Goal: Task Accomplishment & Management: Use online tool/utility

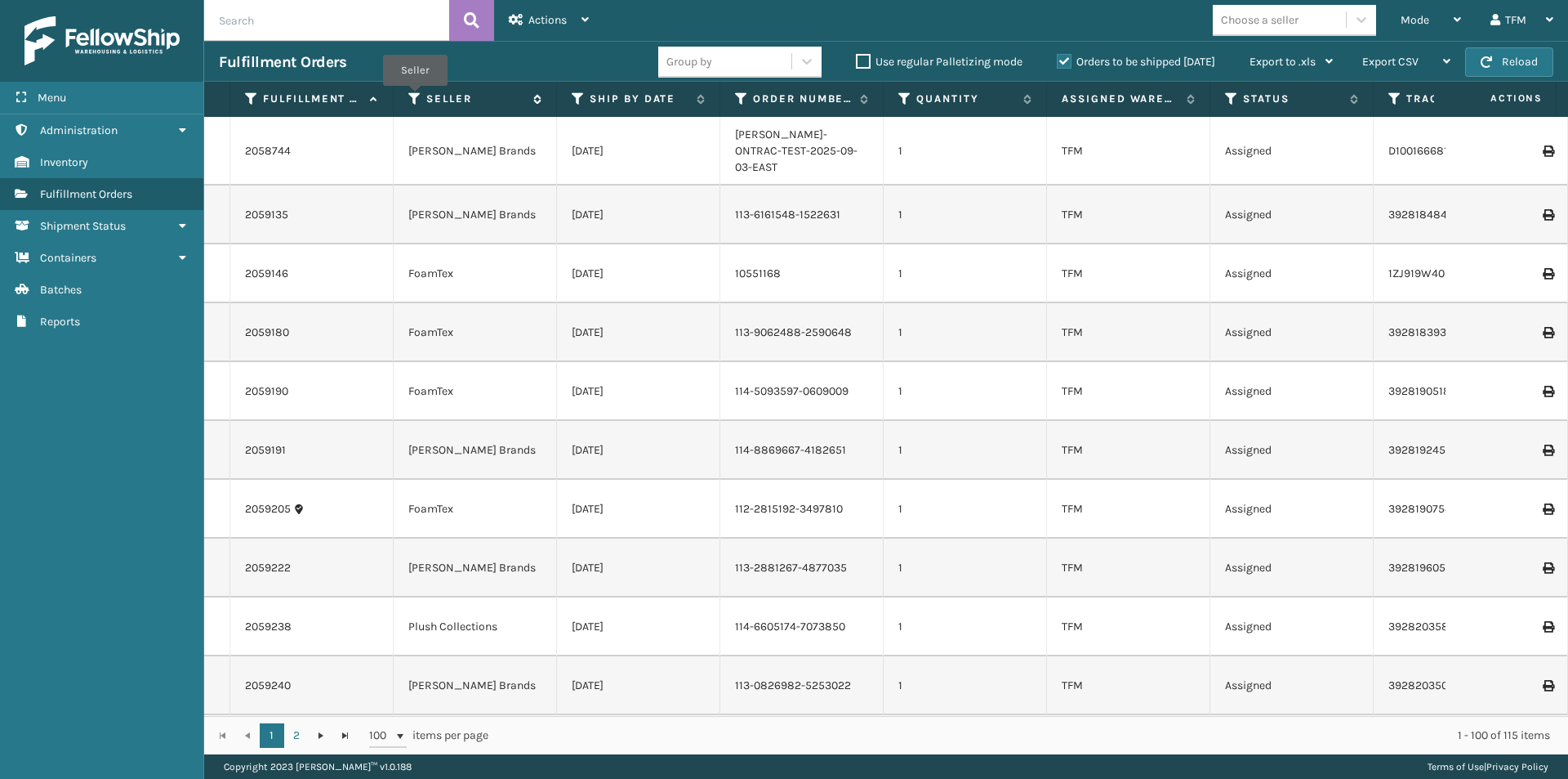
click at [415, 97] on icon at bounding box center [415, 99] width 13 height 14
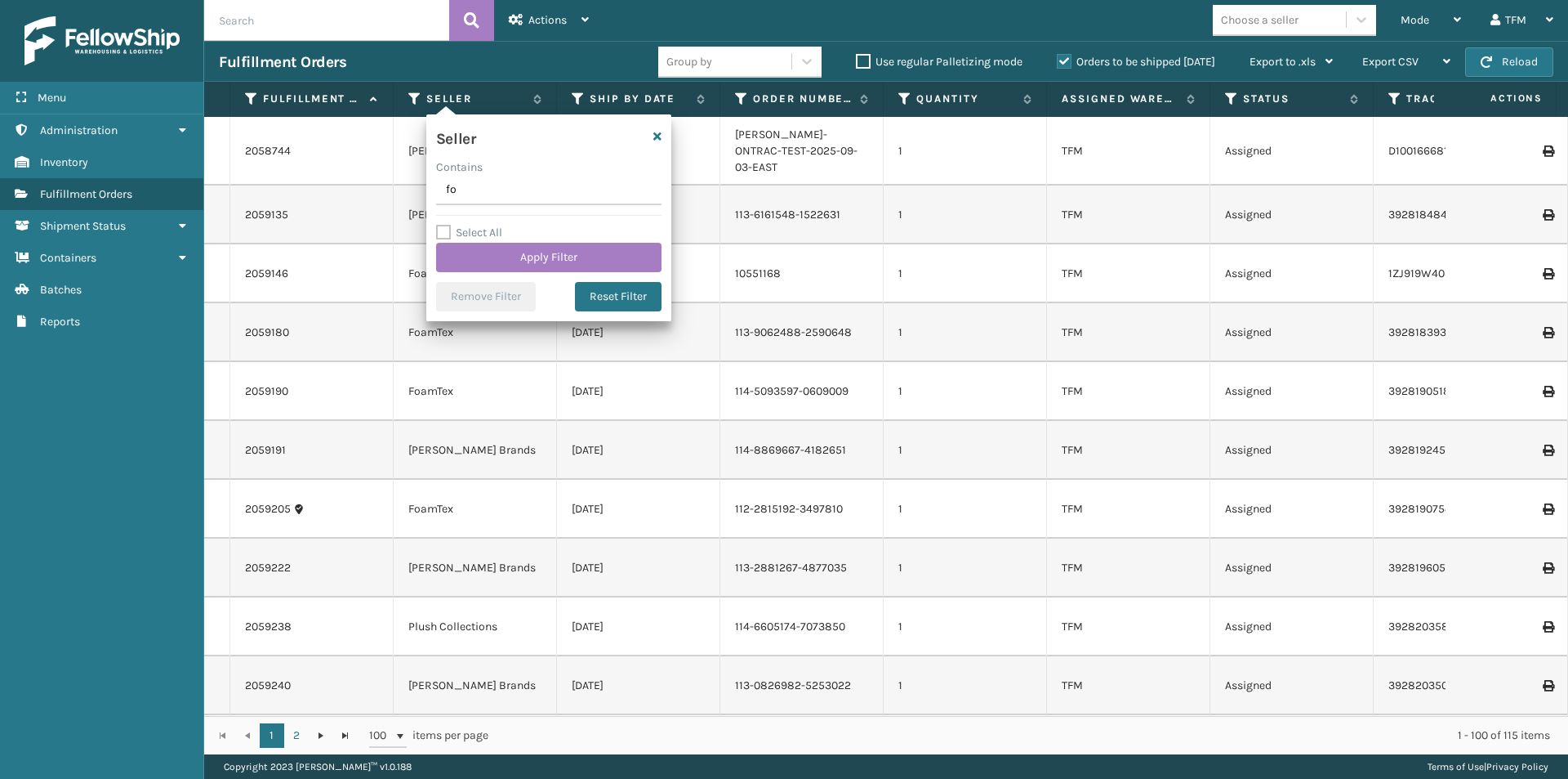
type input "foam"
click at [512, 252] on button "Apply Filter" at bounding box center [549, 257] width 225 height 29
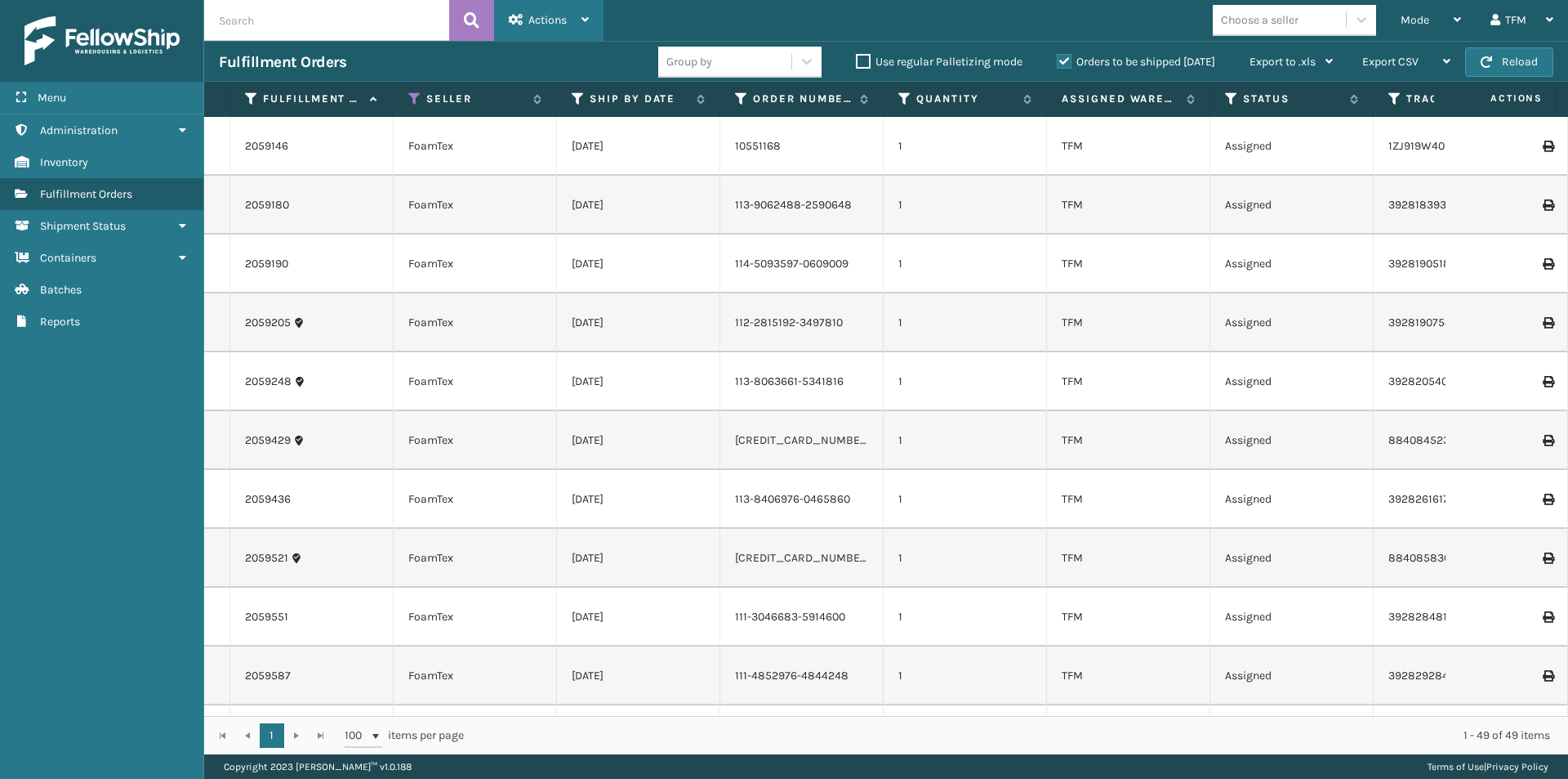
click at [581, 20] on icon at bounding box center [585, 19] width 7 height 12
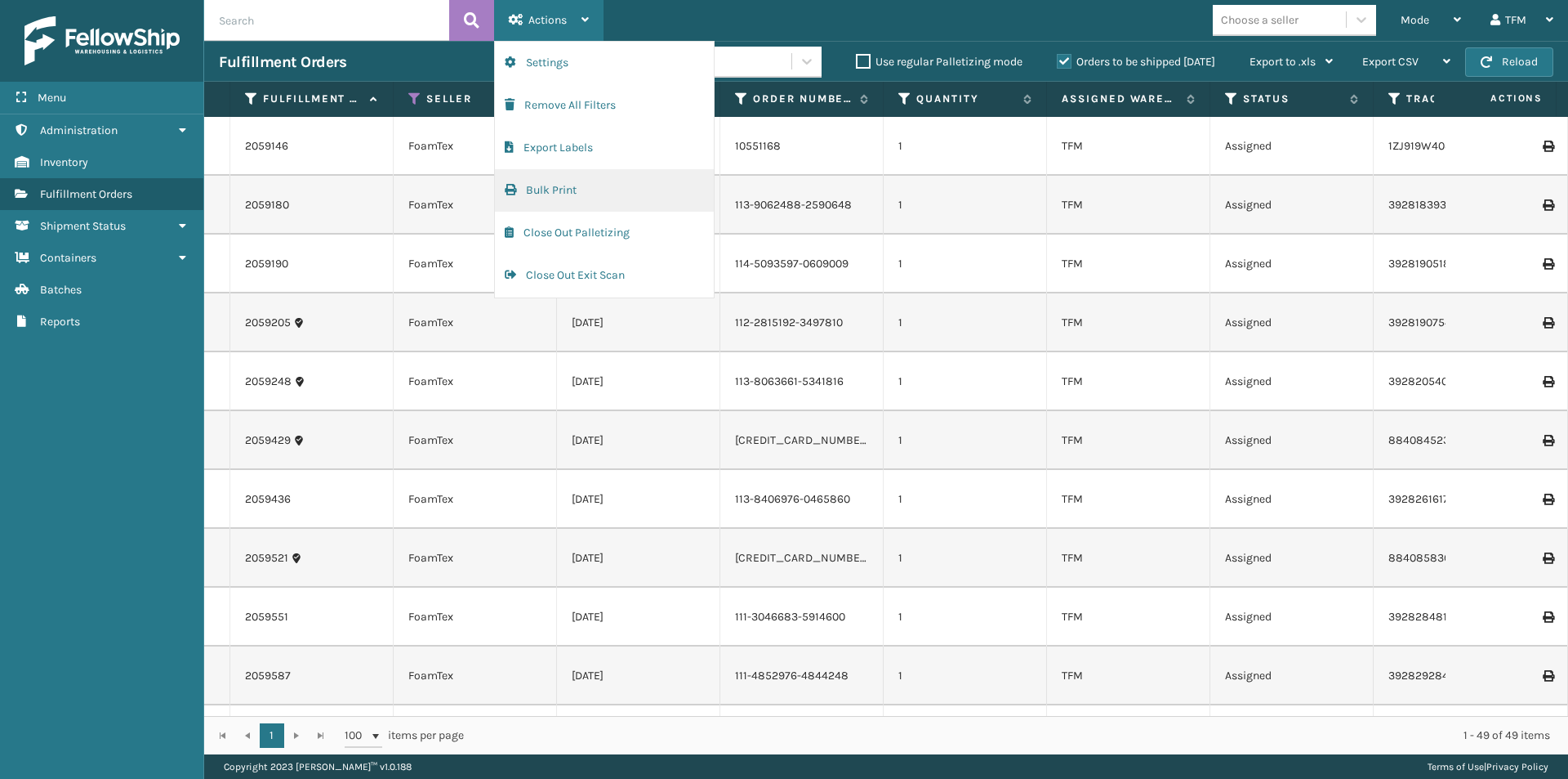
click at [567, 187] on button "Bulk Print" at bounding box center [605, 190] width 219 height 43
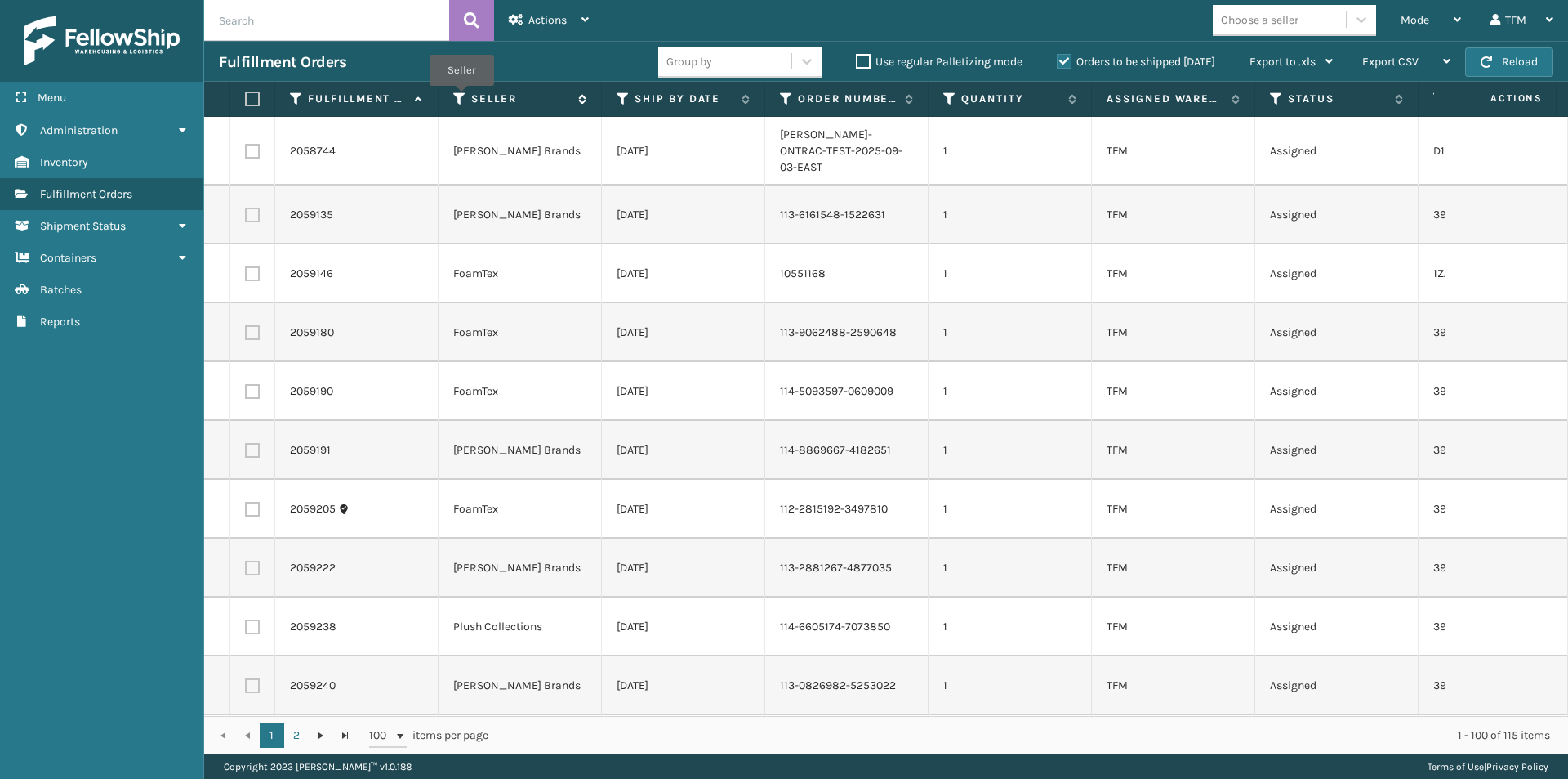
click at [462, 97] on icon at bounding box center [460, 99] width 13 height 14
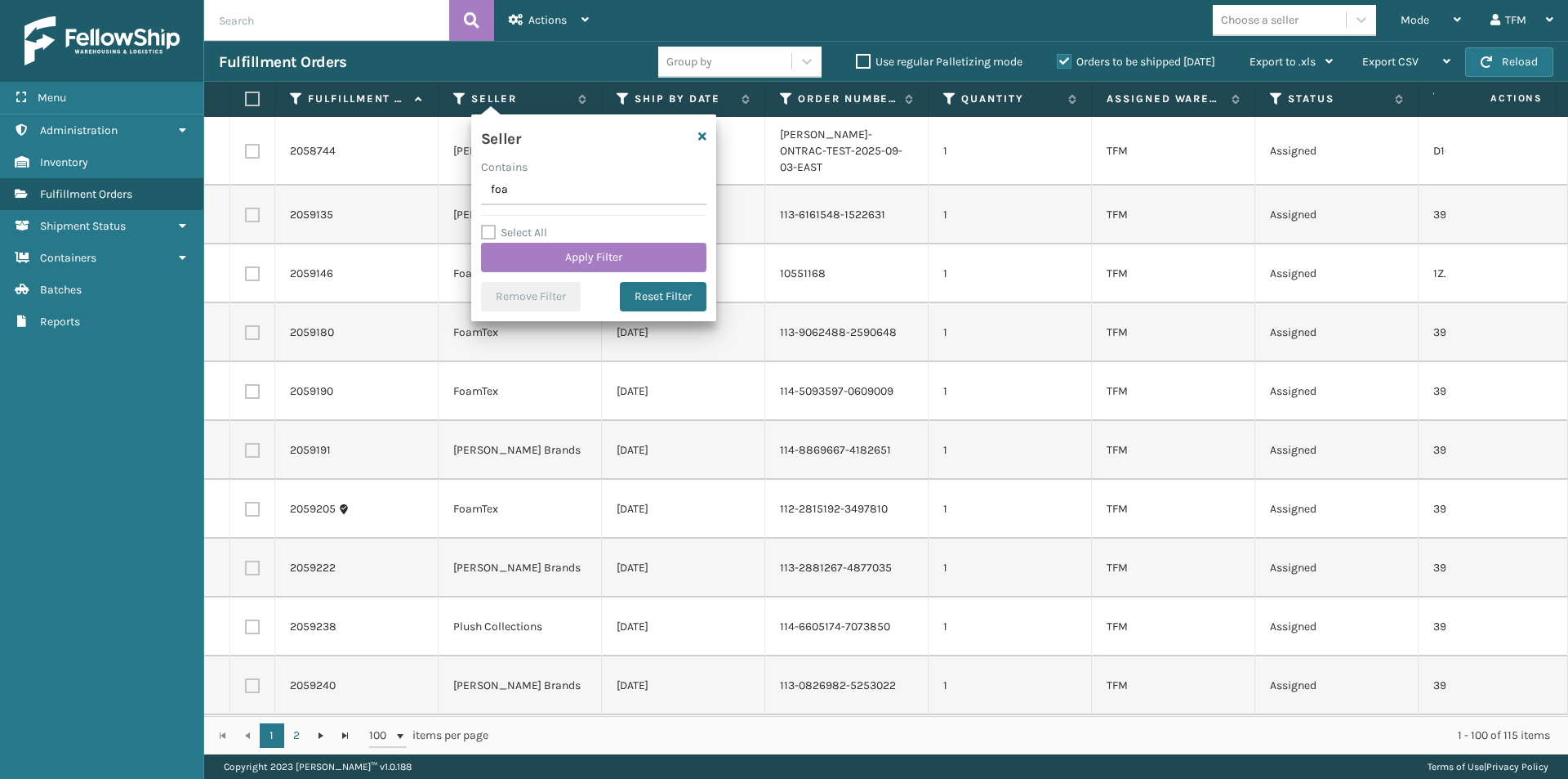
type input "foam"
click at [542, 271] on button "Apply Filter" at bounding box center [593, 257] width 225 height 29
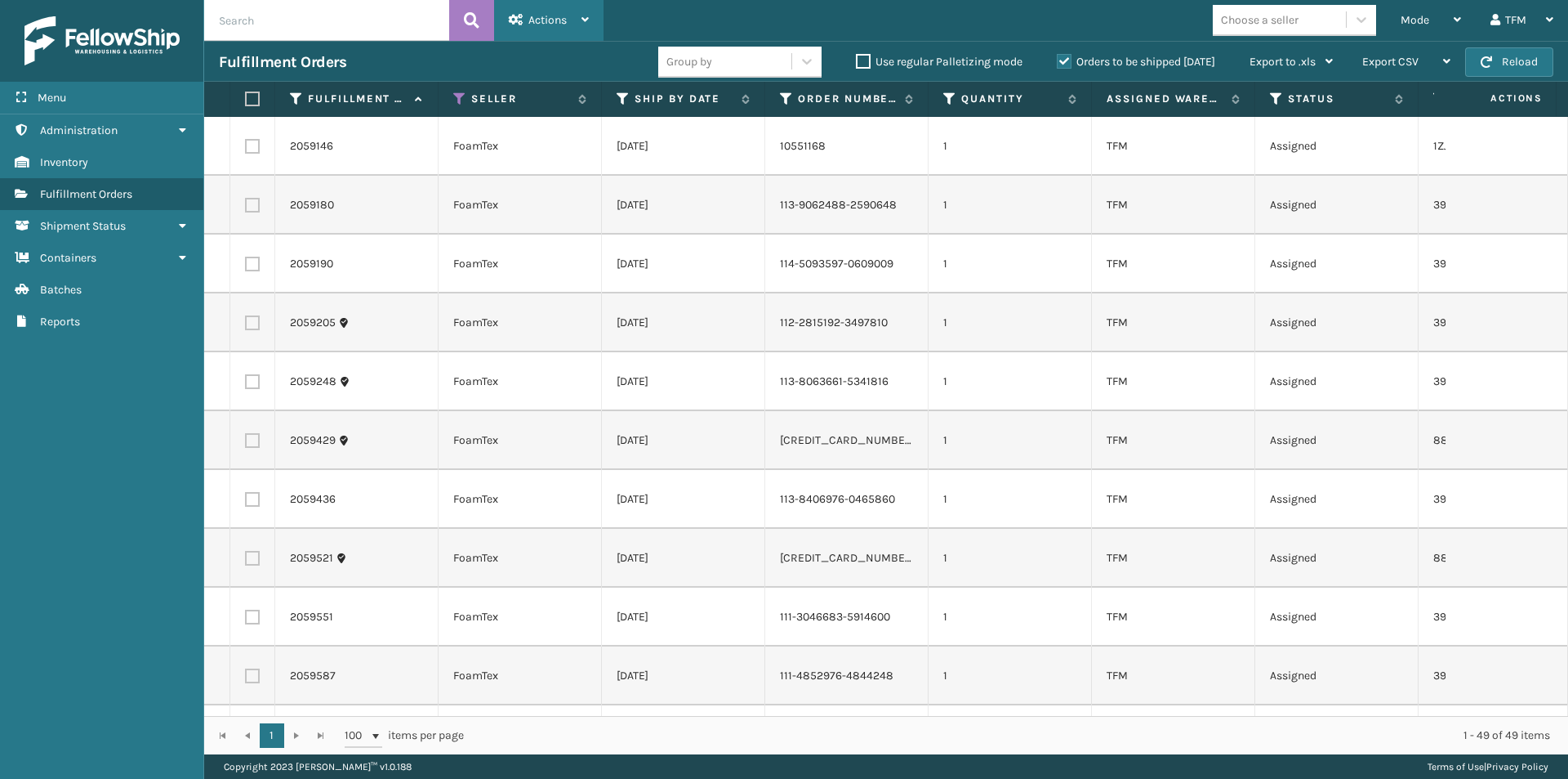
click at [577, 21] on div "Actions" at bounding box center [549, 20] width 80 height 41
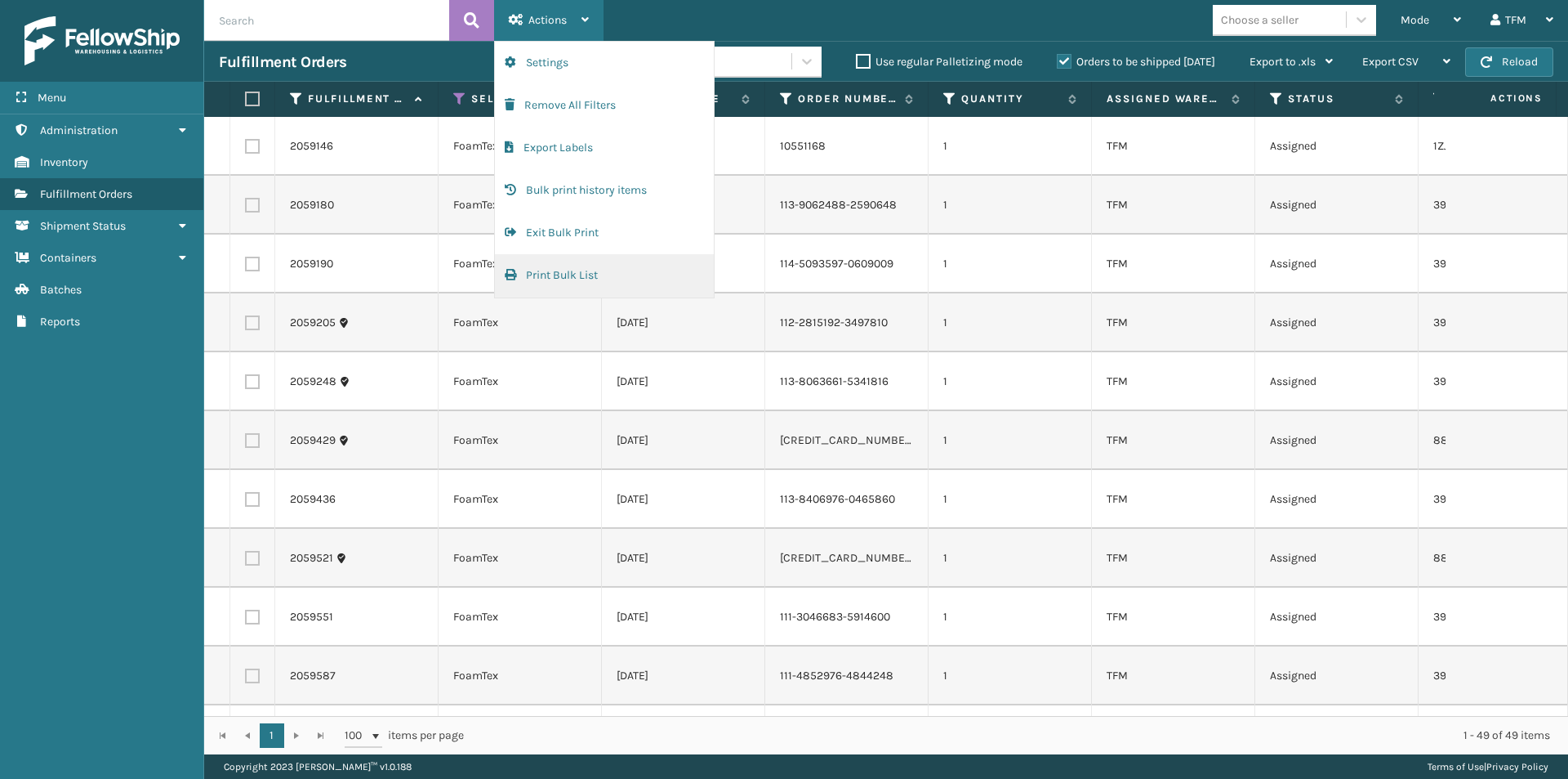
click at [567, 274] on button "Print Bulk List" at bounding box center [605, 275] width 219 height 43
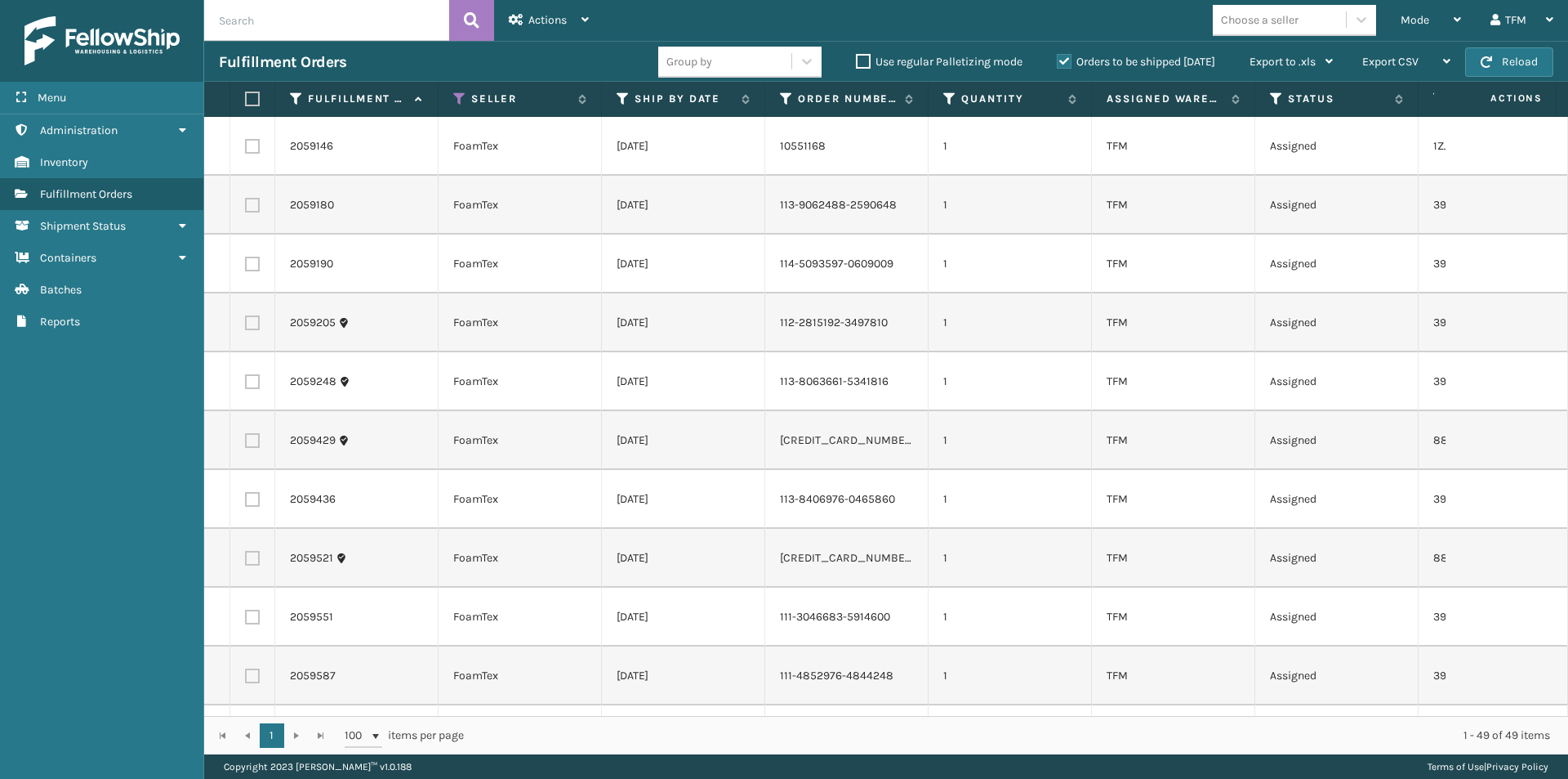
click at [252, 101] on label at bounding box center [250, 99] width 10 height 14
click at [246, 101] on input "checkbox" at bounding box center [245, 100] width 1 height 11
checkbox input "true"
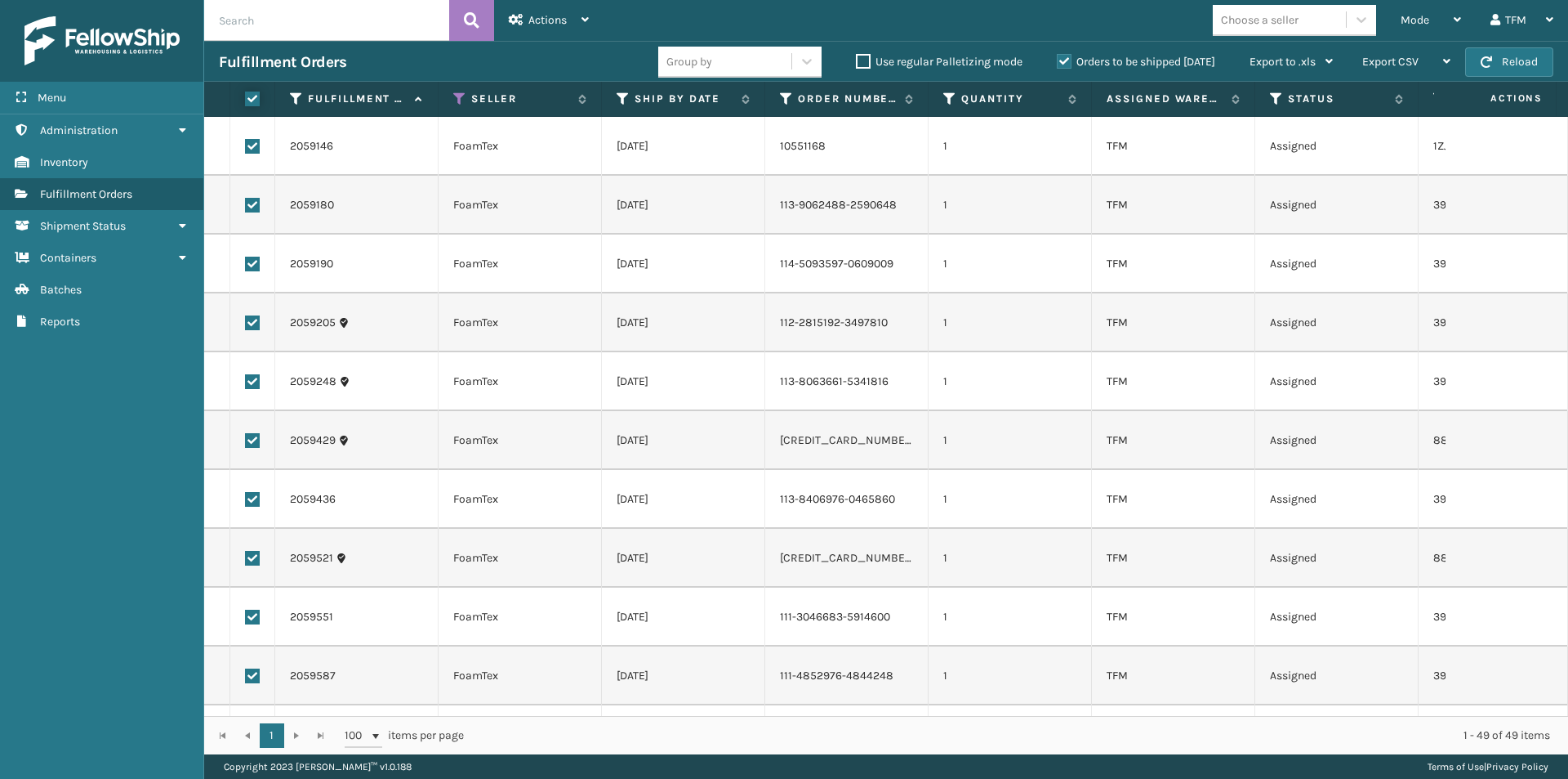
checkbox input "true"
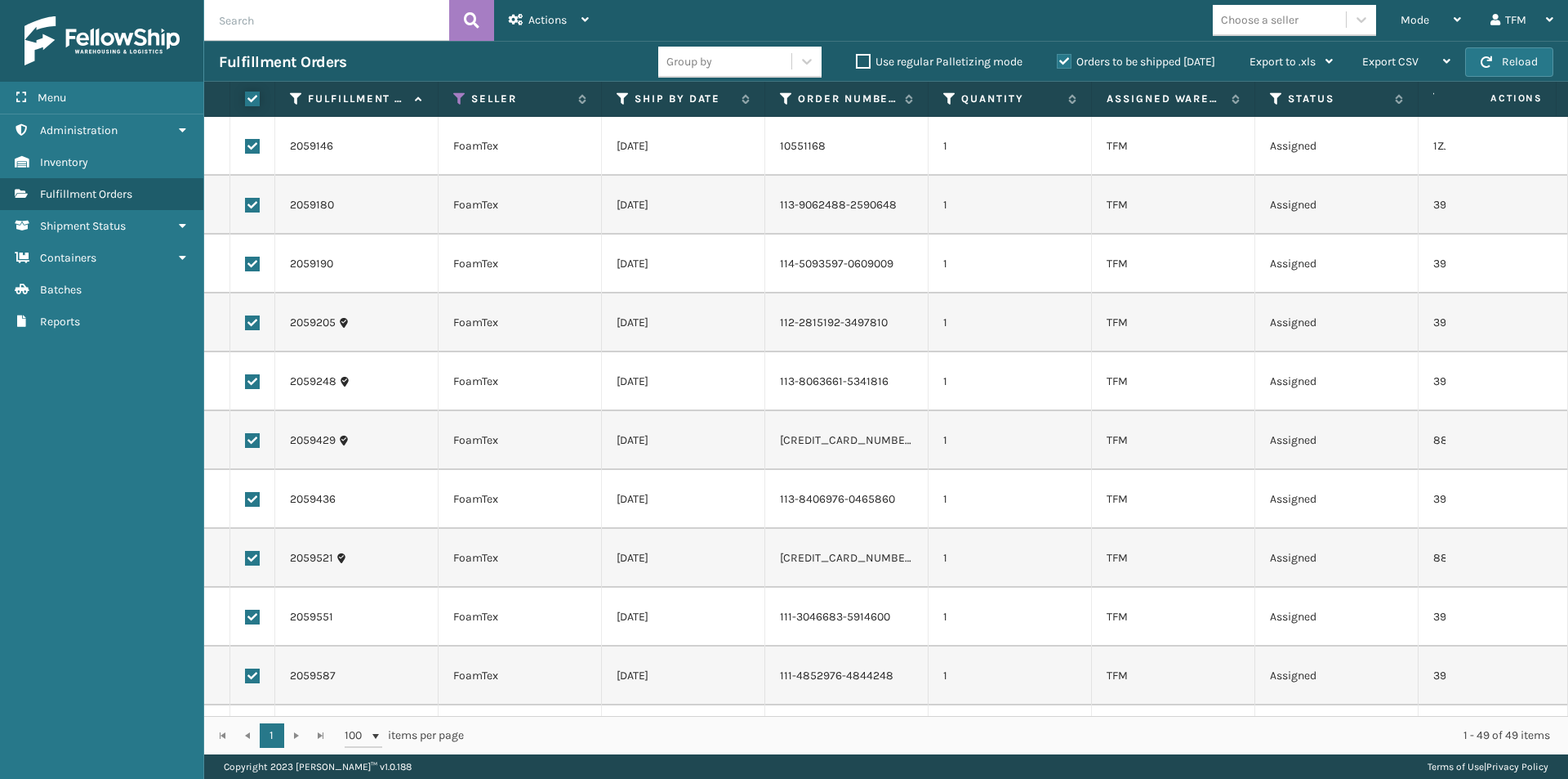
checkbox input "true"
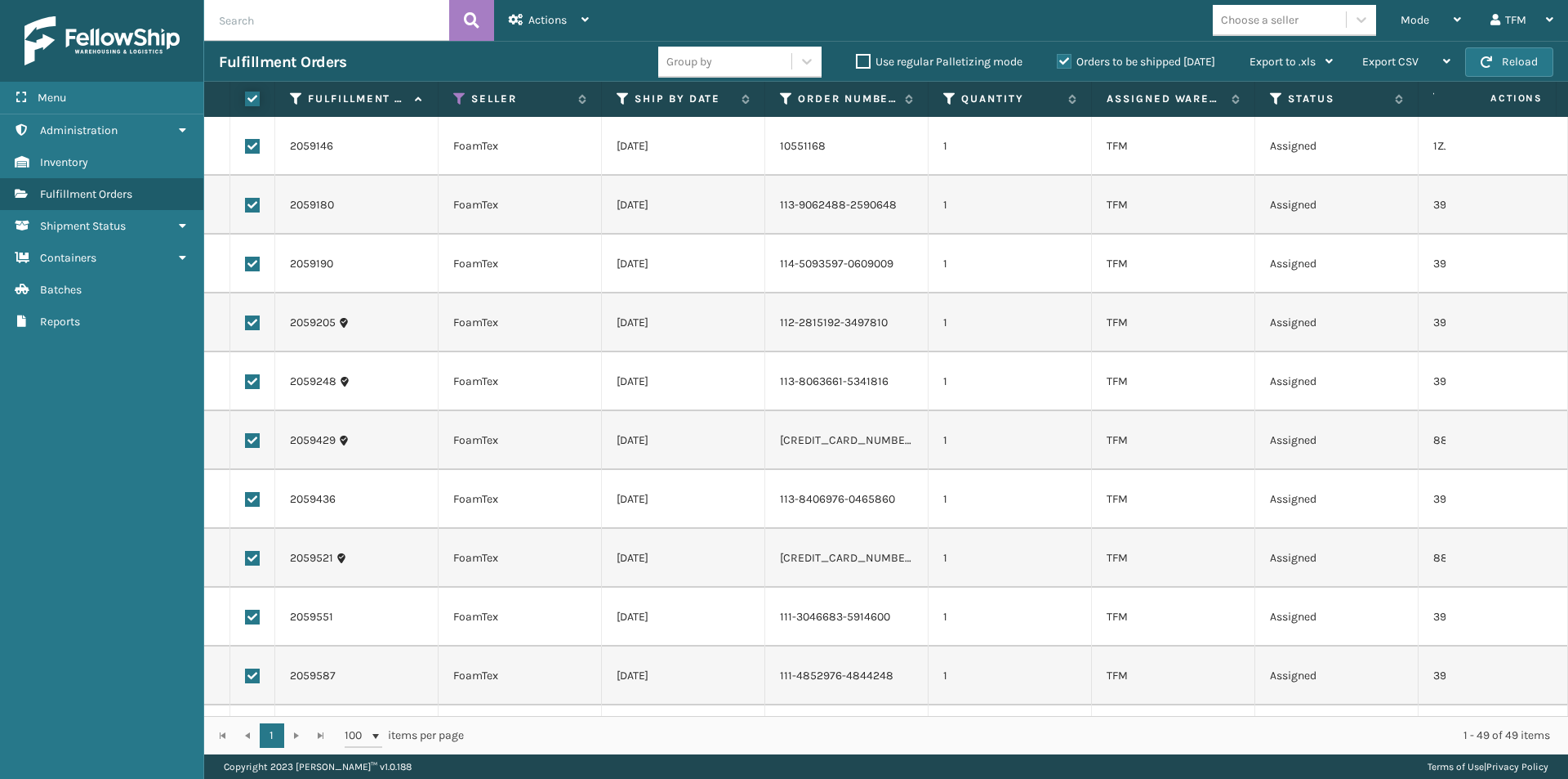
checkbox input "true"
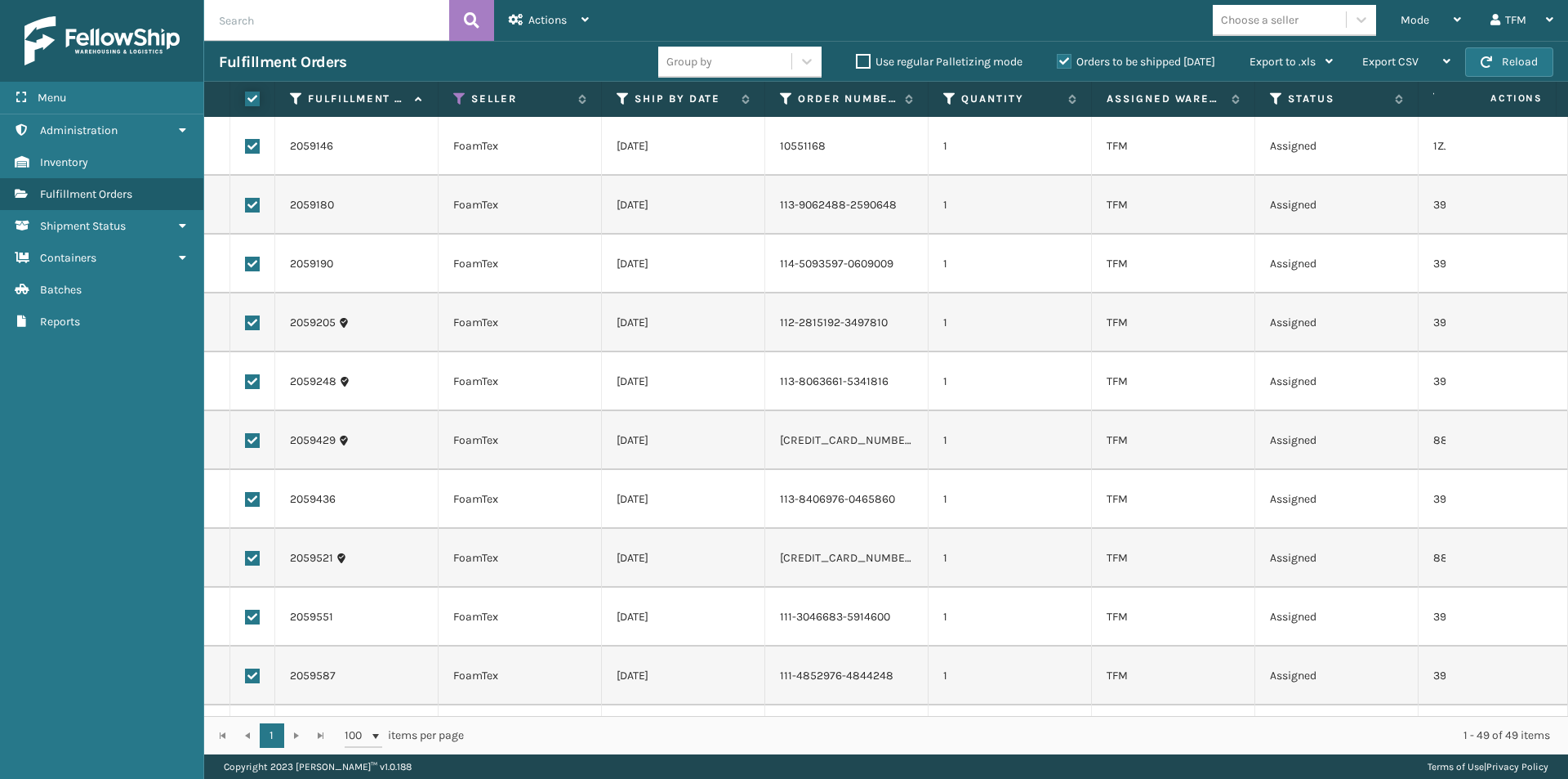
checkbox input "true"
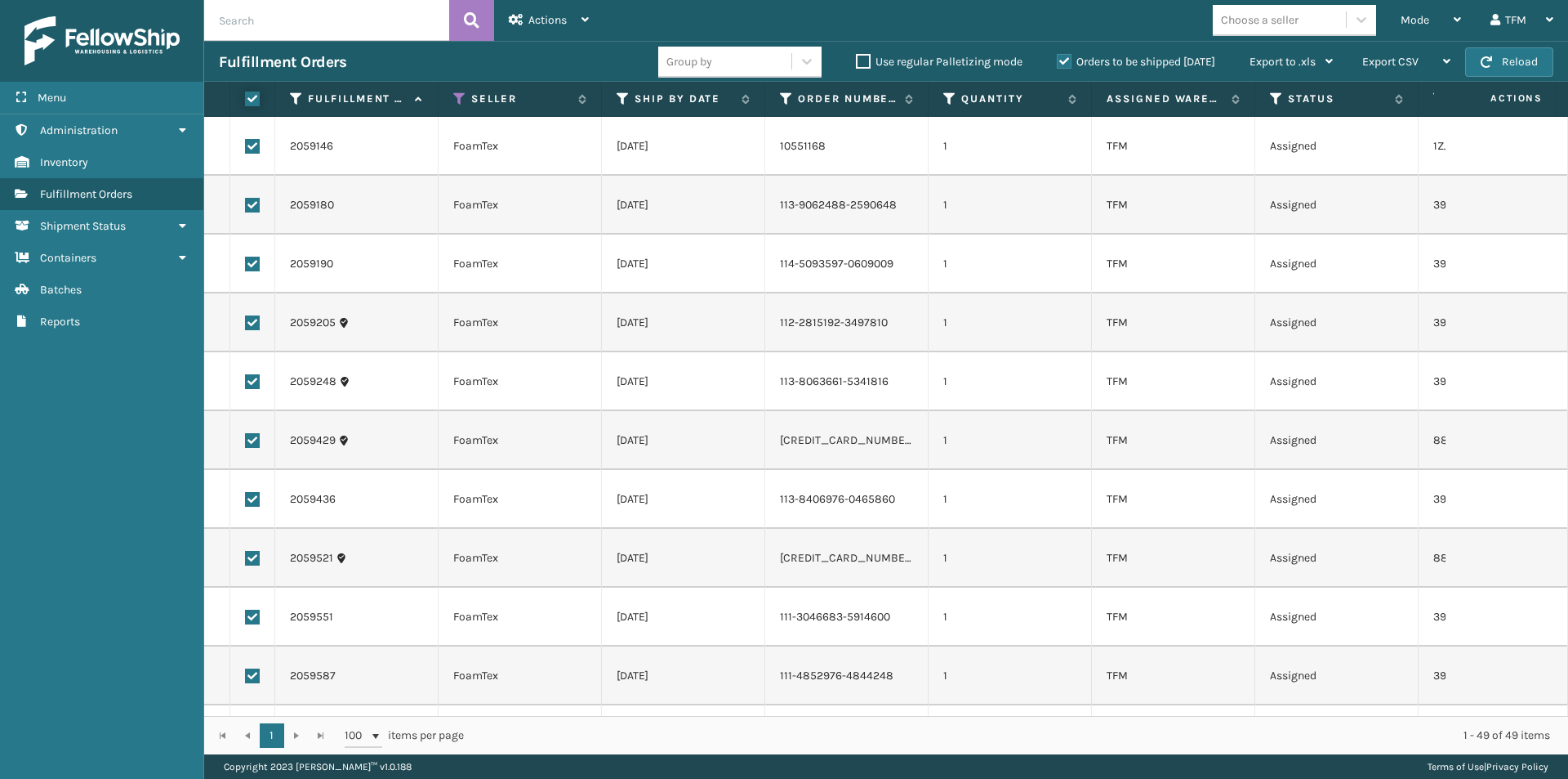
checkbox input "true"
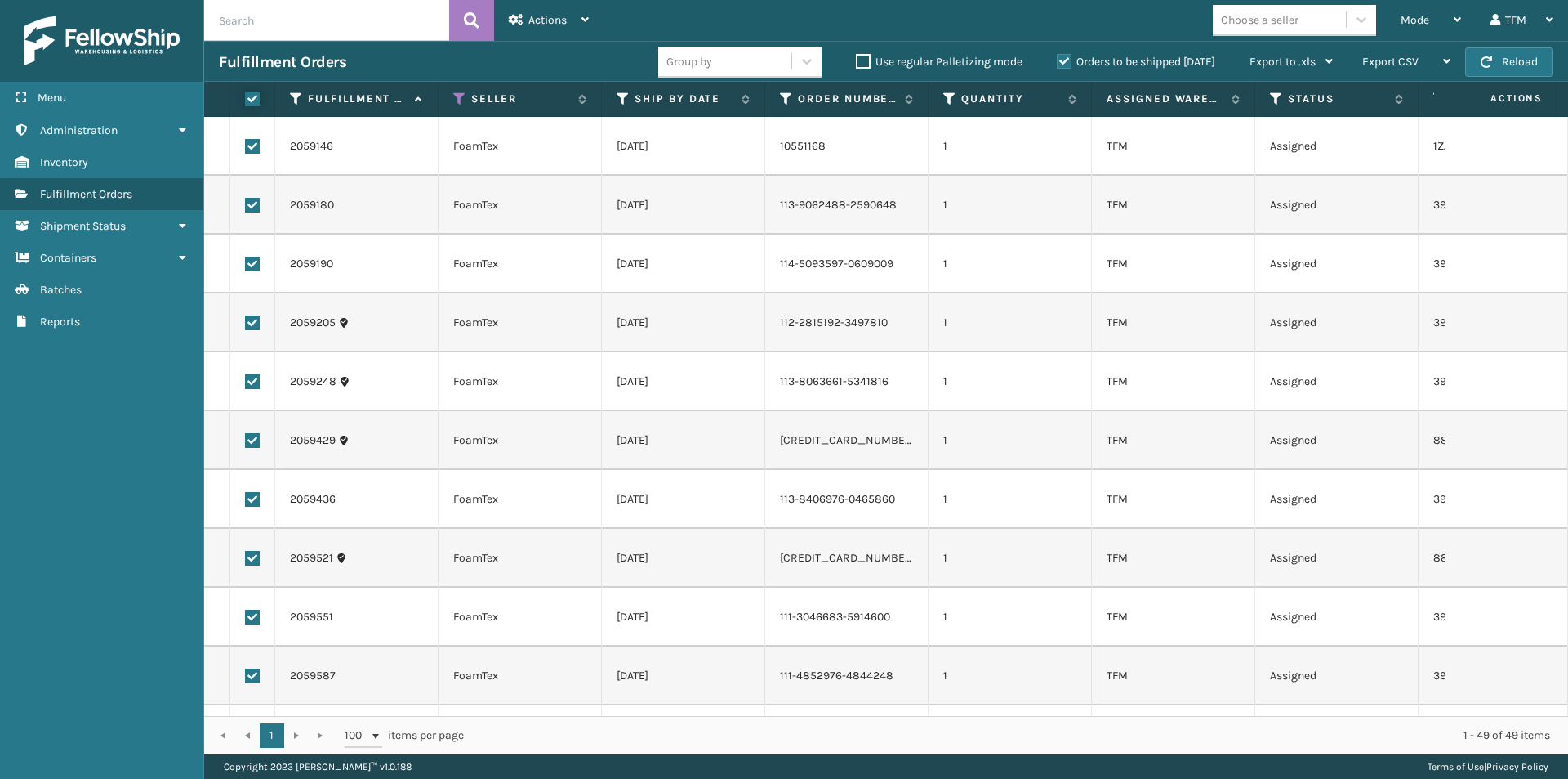
checkbox input "true"
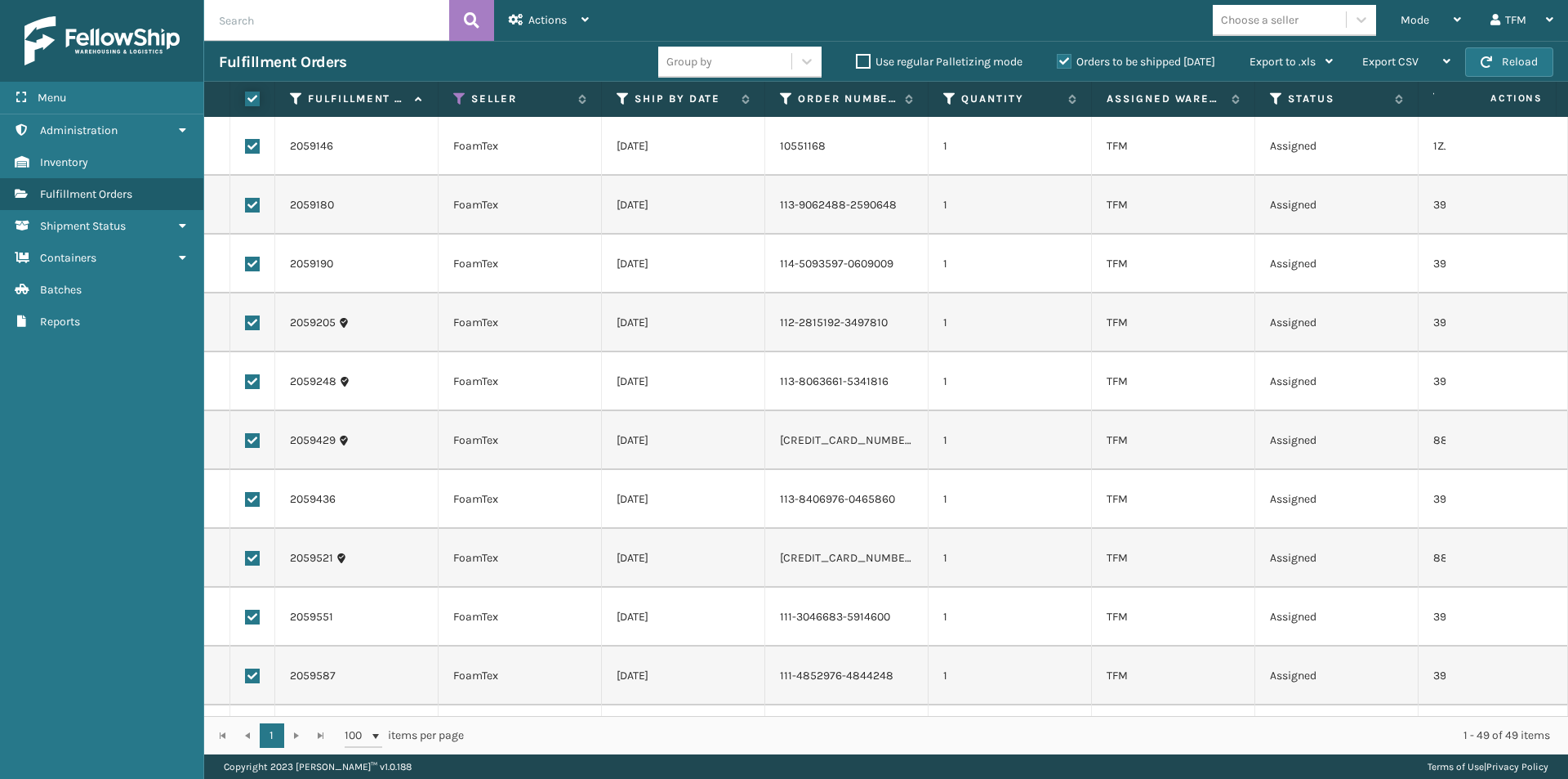
checkbox input "true"
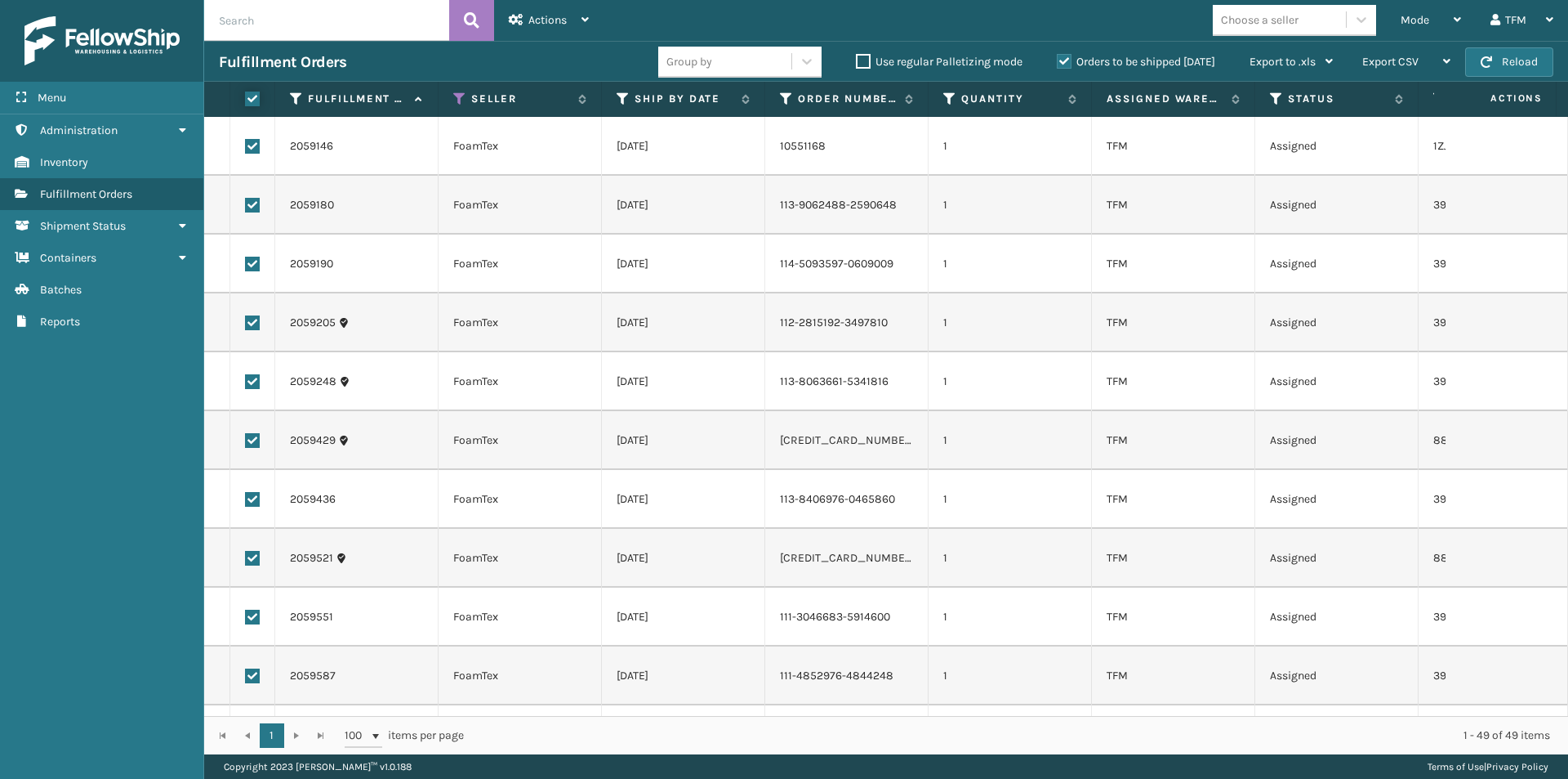
checkbox input "true"
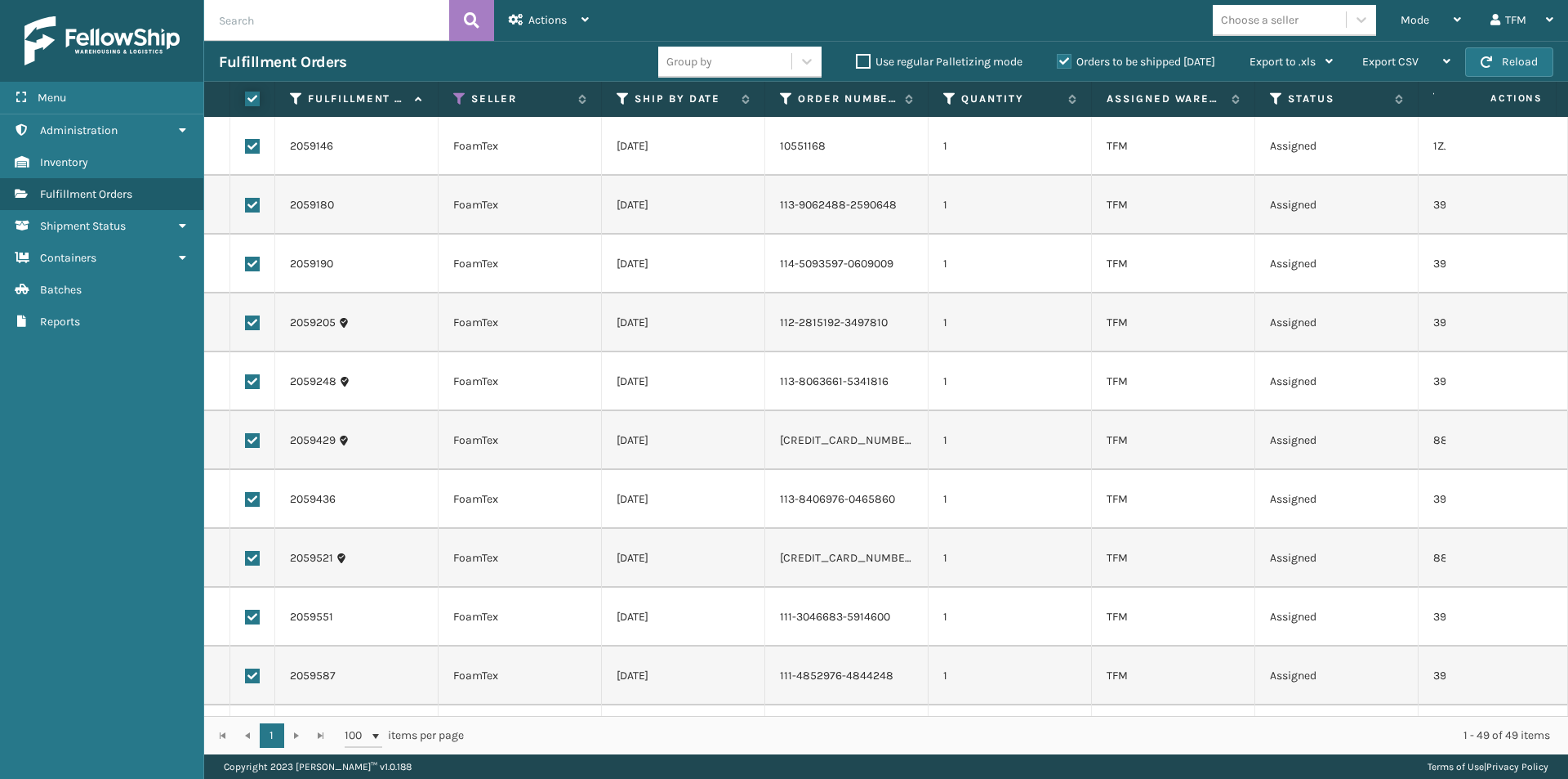
checkbox input "true"
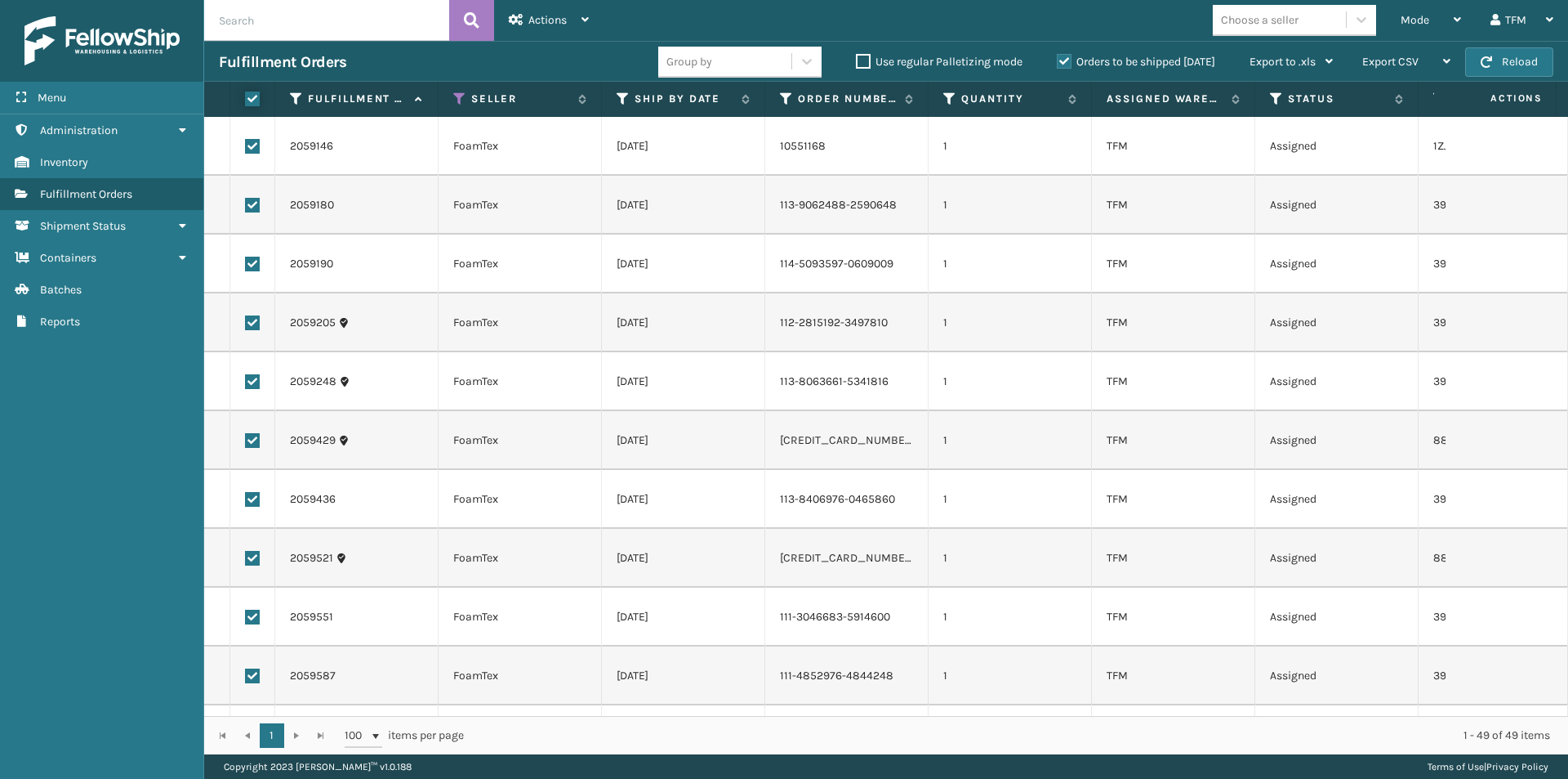
checkbox input "true"
click at [586, 19] on icon at bounding box center [585, 19] width 7 height 12
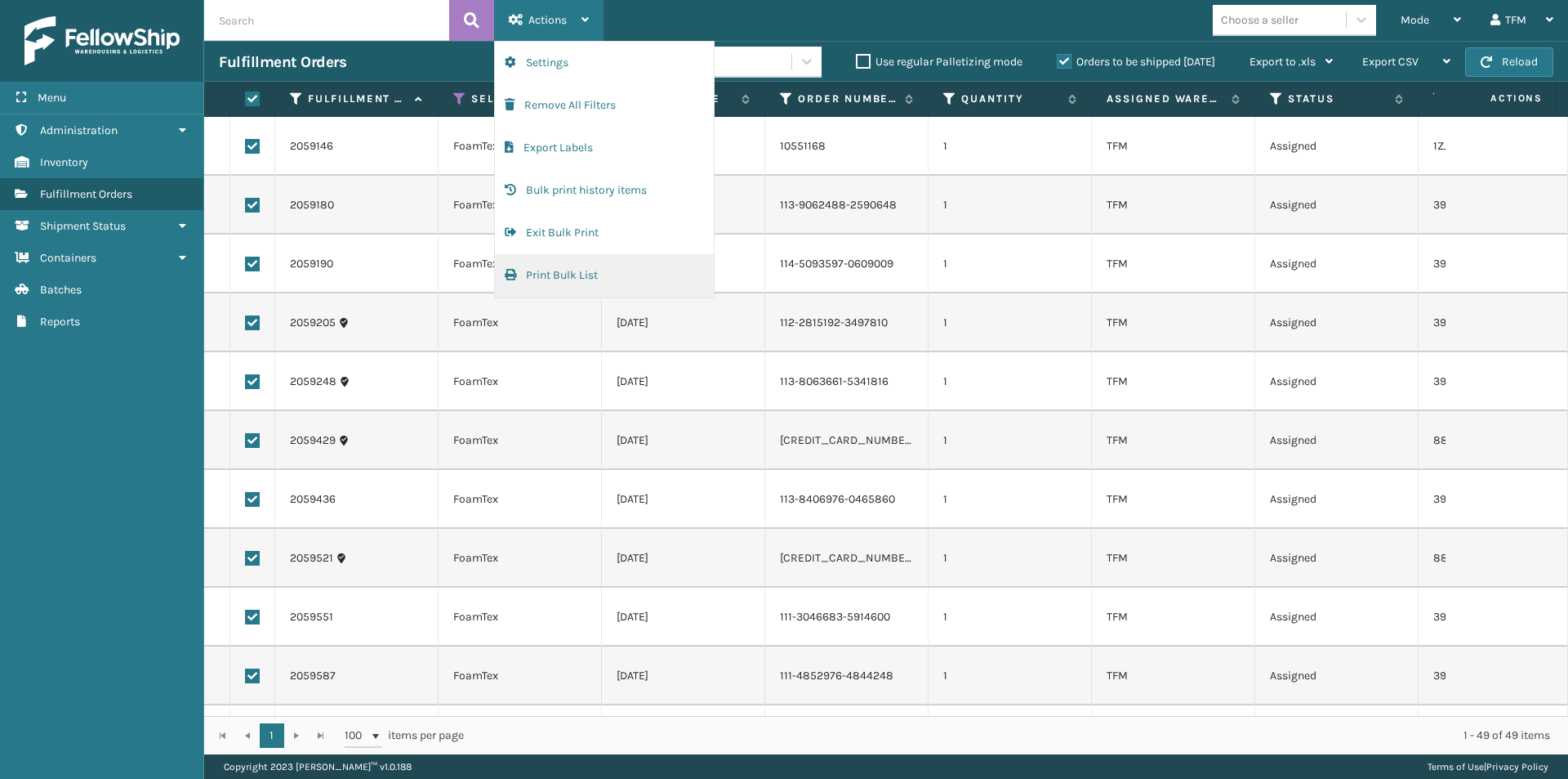
click at [559, 276] on button "Print Bulk List" at bounding box center [605, 275] width 219 height 43
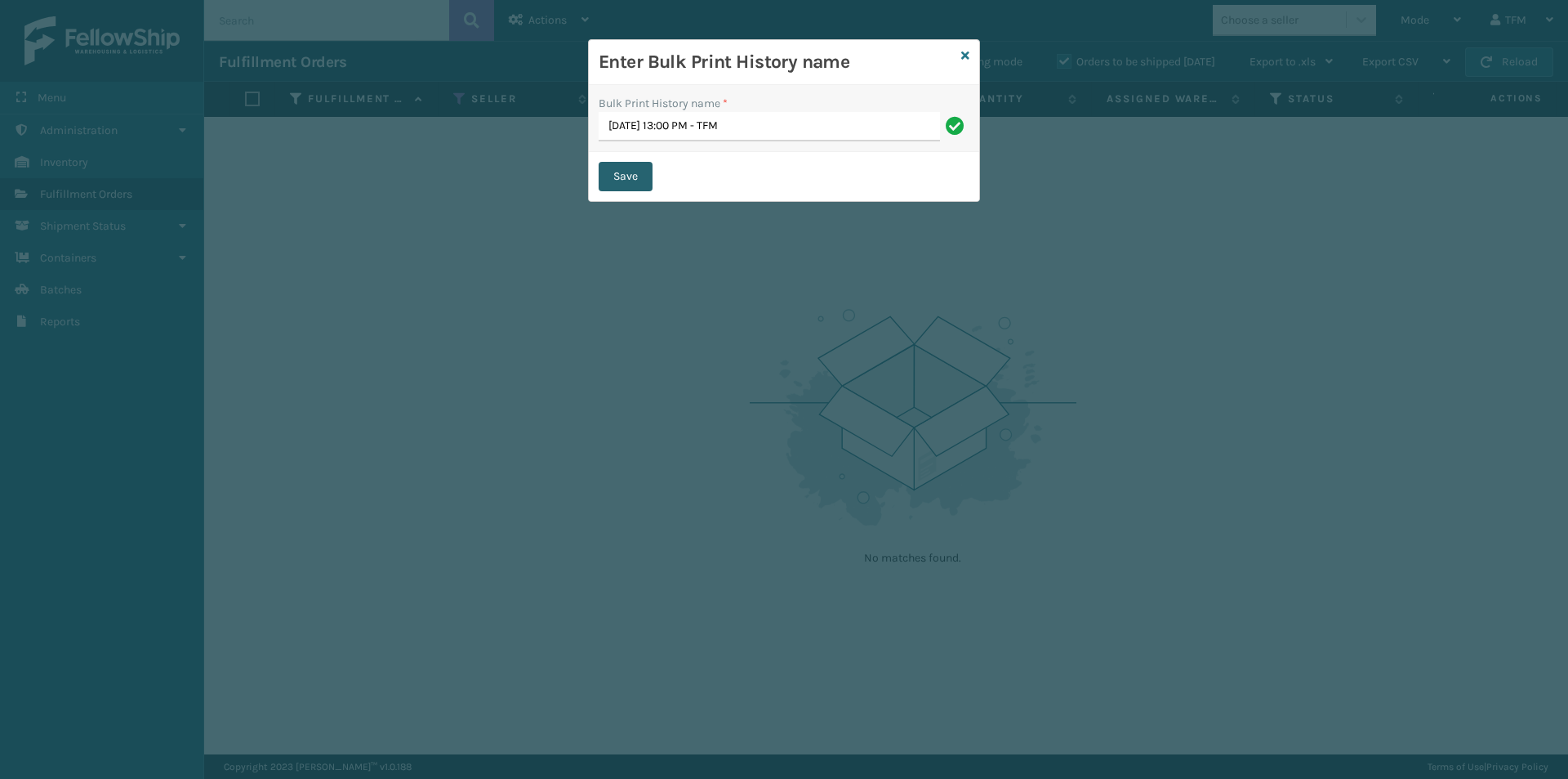
click at [637, 178] on button "Save" at bounding box center [626, 177] width 54 height 29
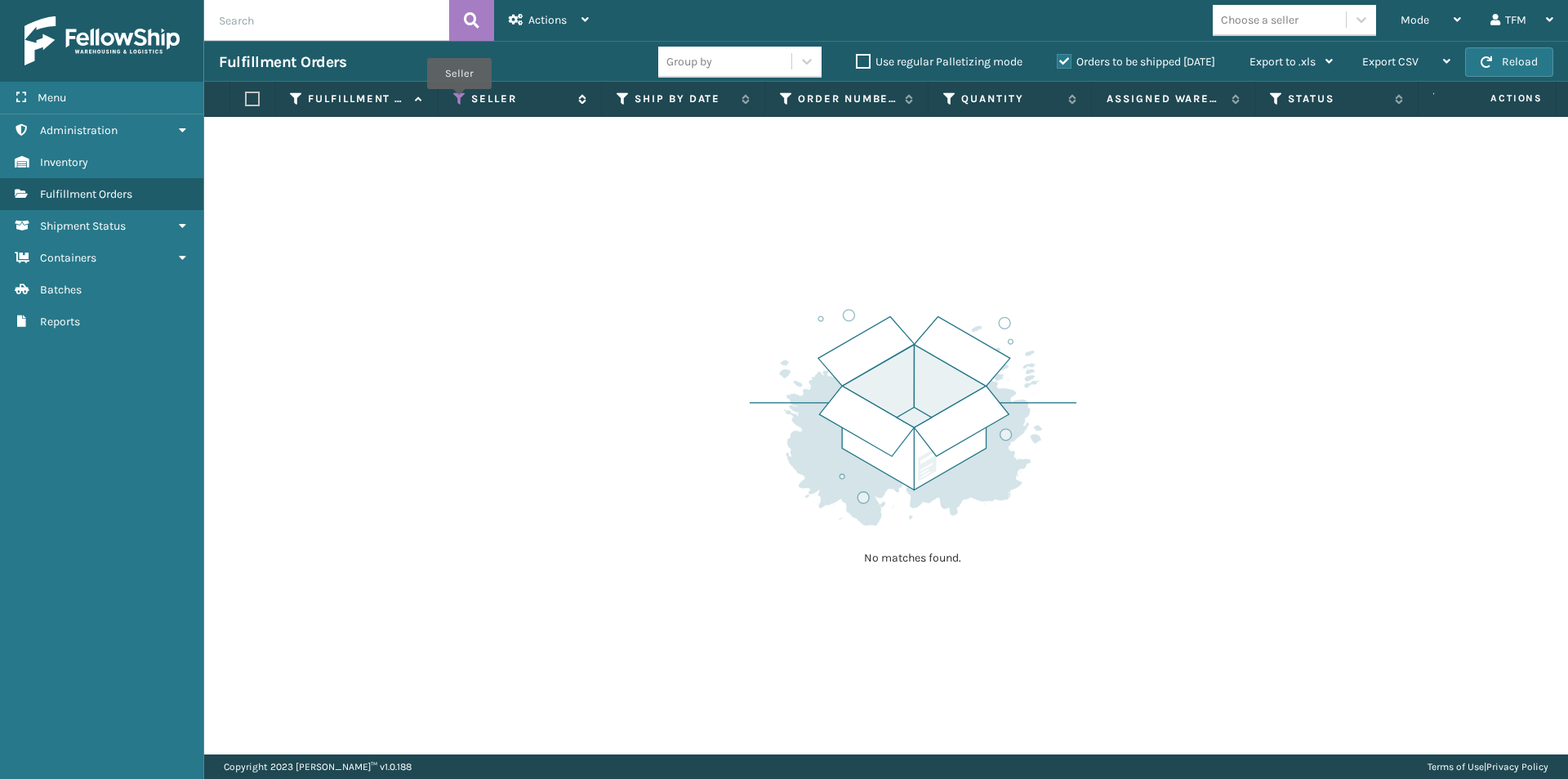
click at [459, 101] on icon at bounding box center [460, 99] width 13 height 14
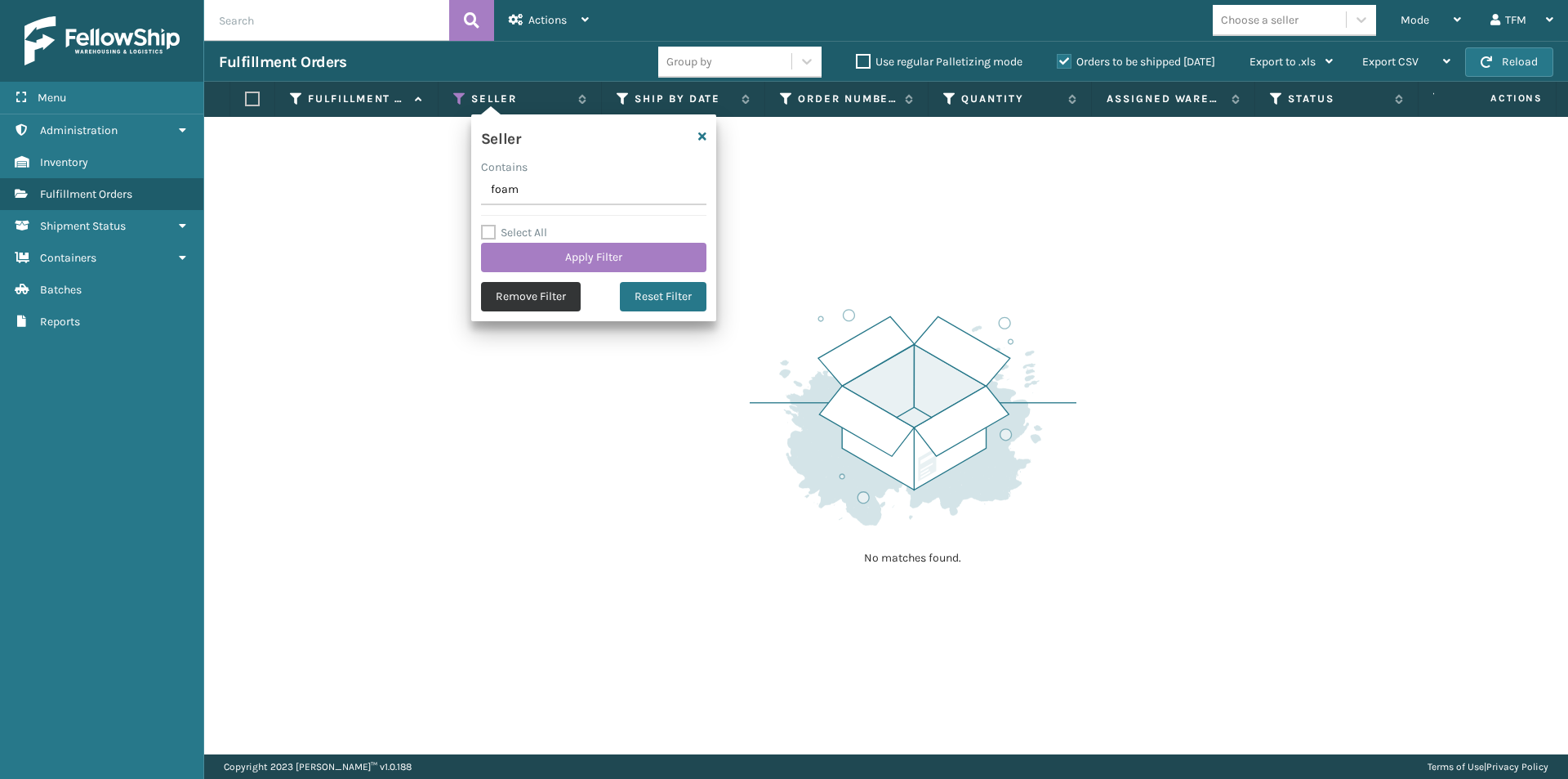
click at [556, 294] on button "Remove Filter" at bounding box center [531, 296] width 100 height 29
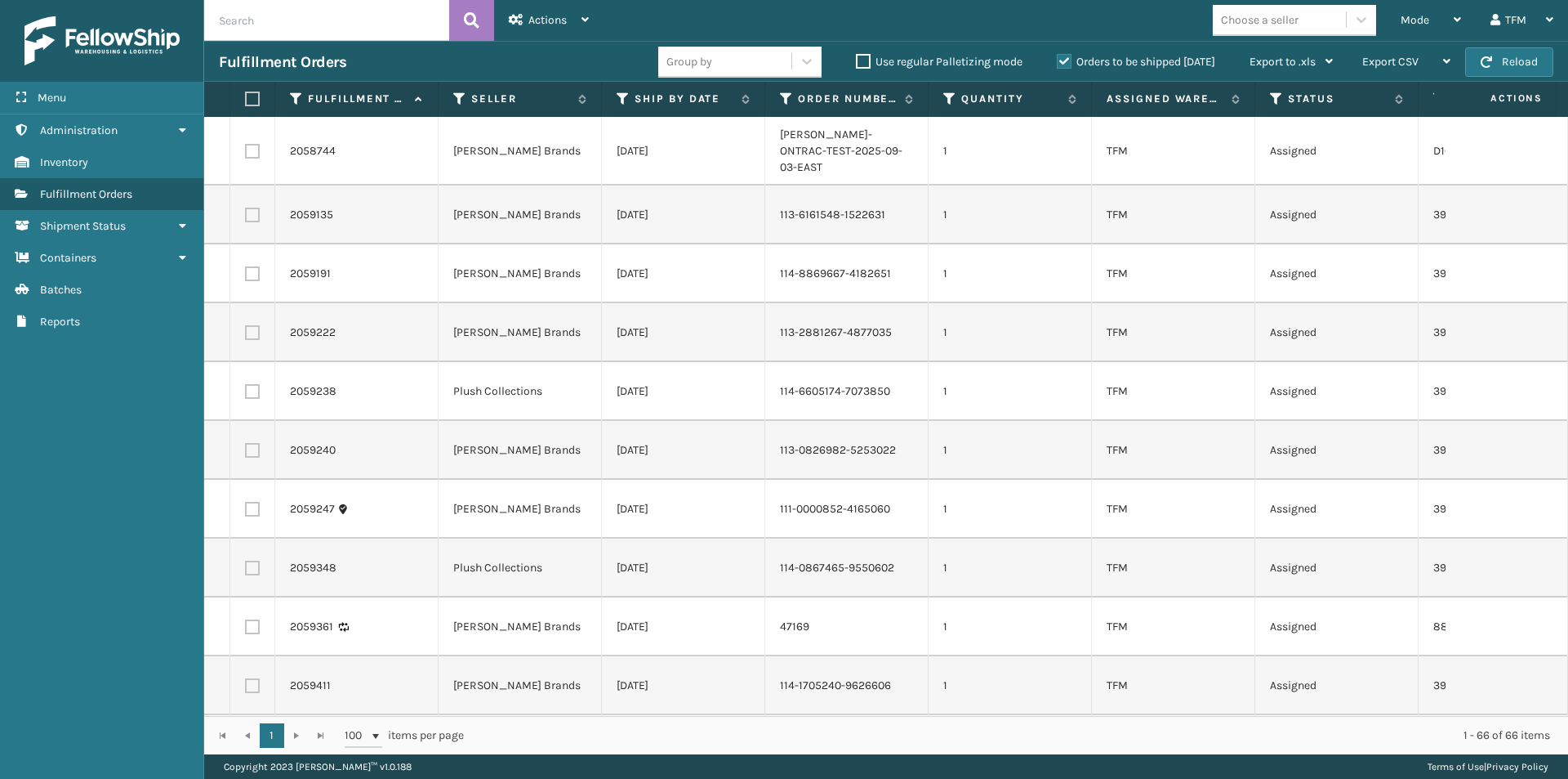
click at [249, 104] on label at bounding box center [250, 99] width 10 height 14
click at [246, 104] on input "checkbox" at bounding box center [245, 100] width 1 height 11
checkbox input "true"
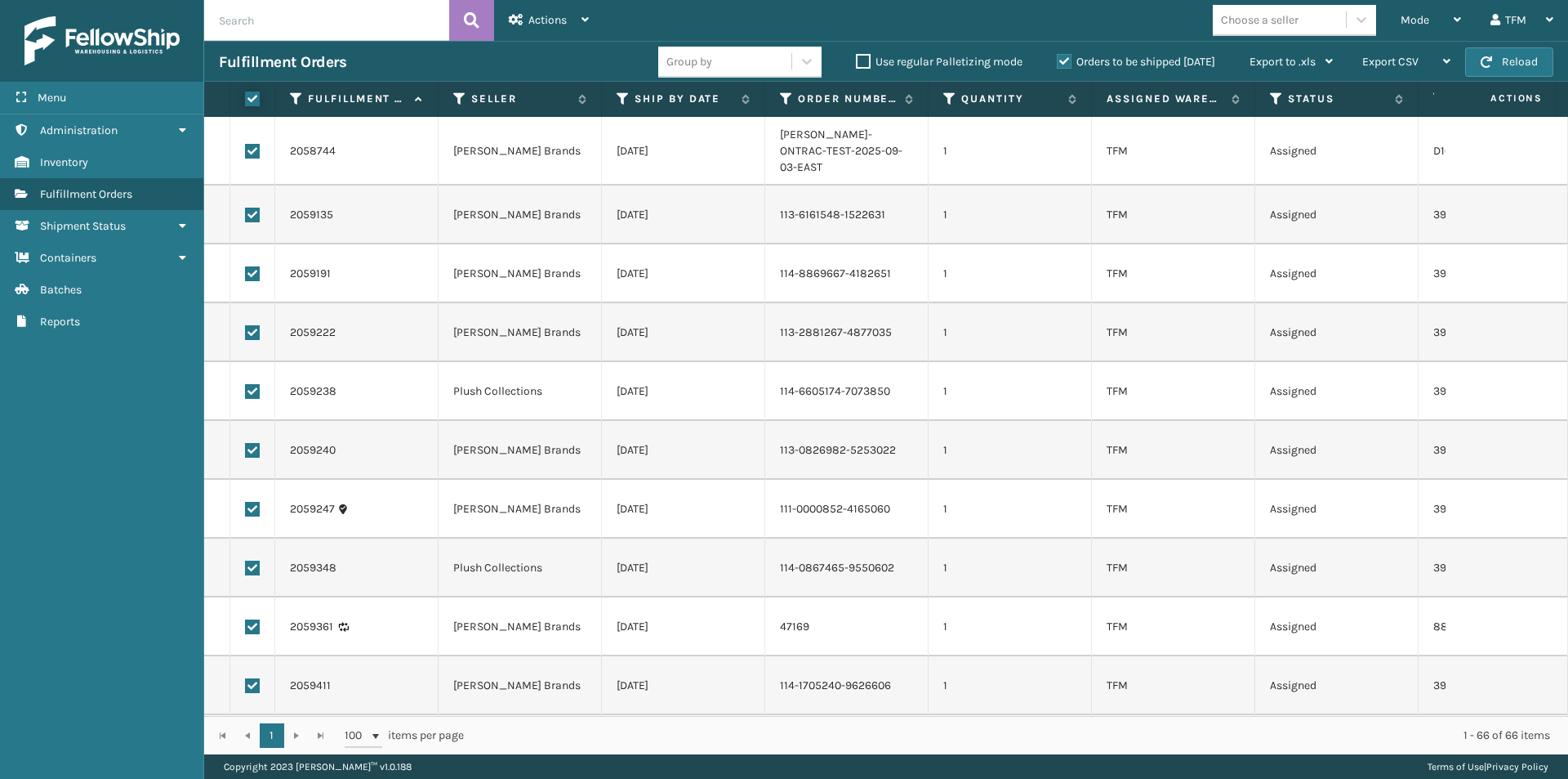
checkbox input "true"
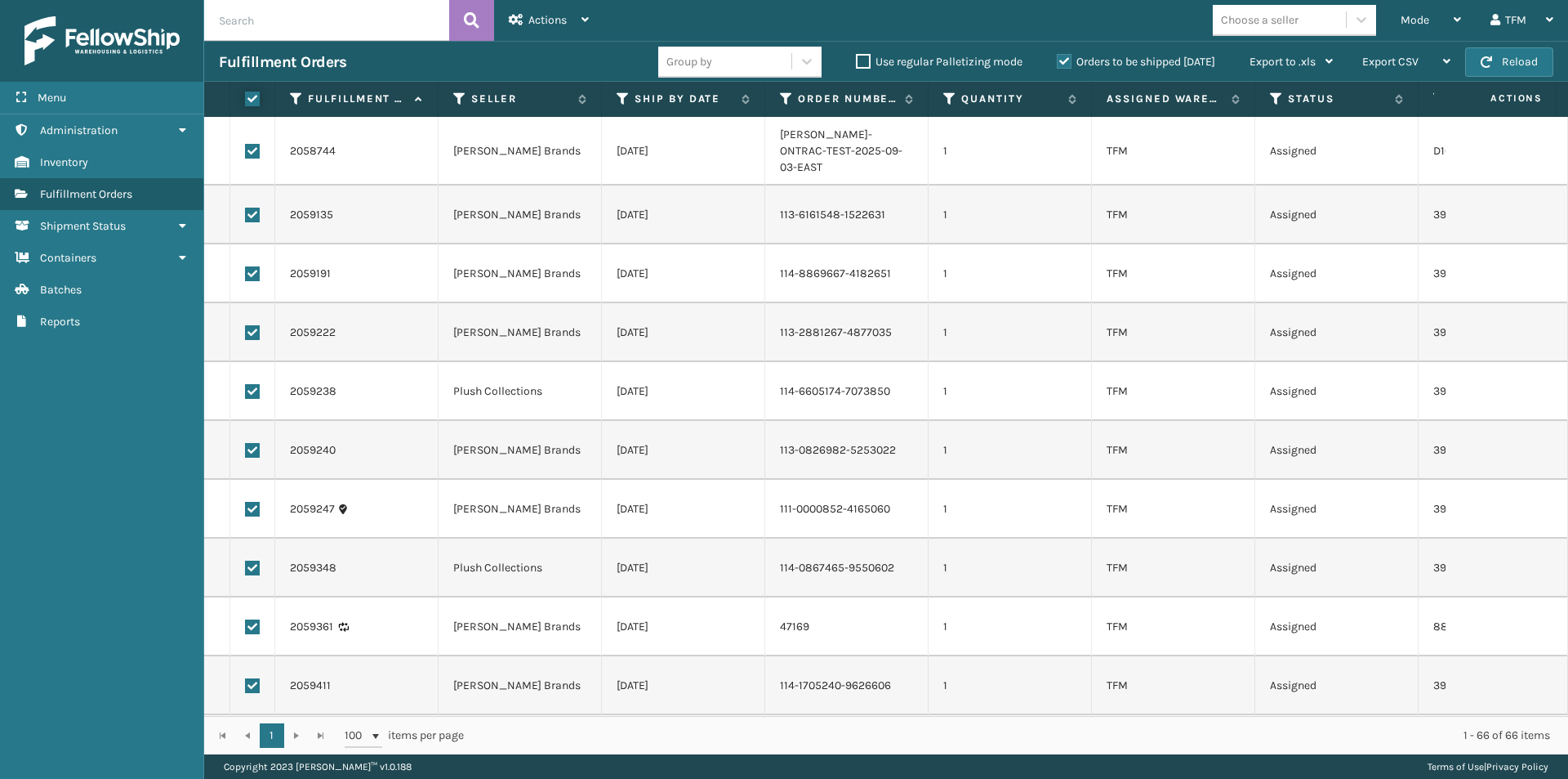
checkbox input "true"
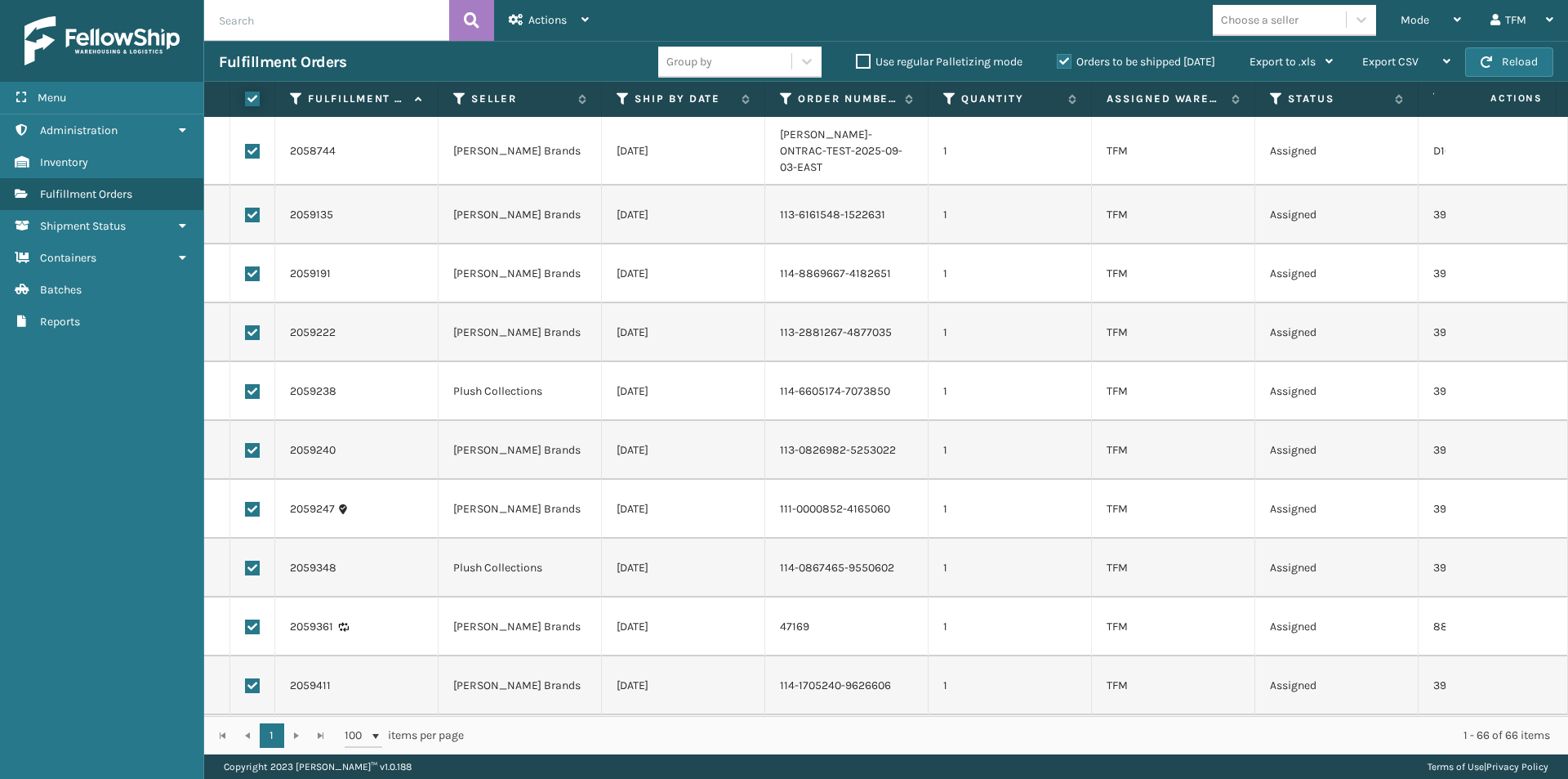
checkbox input "true"
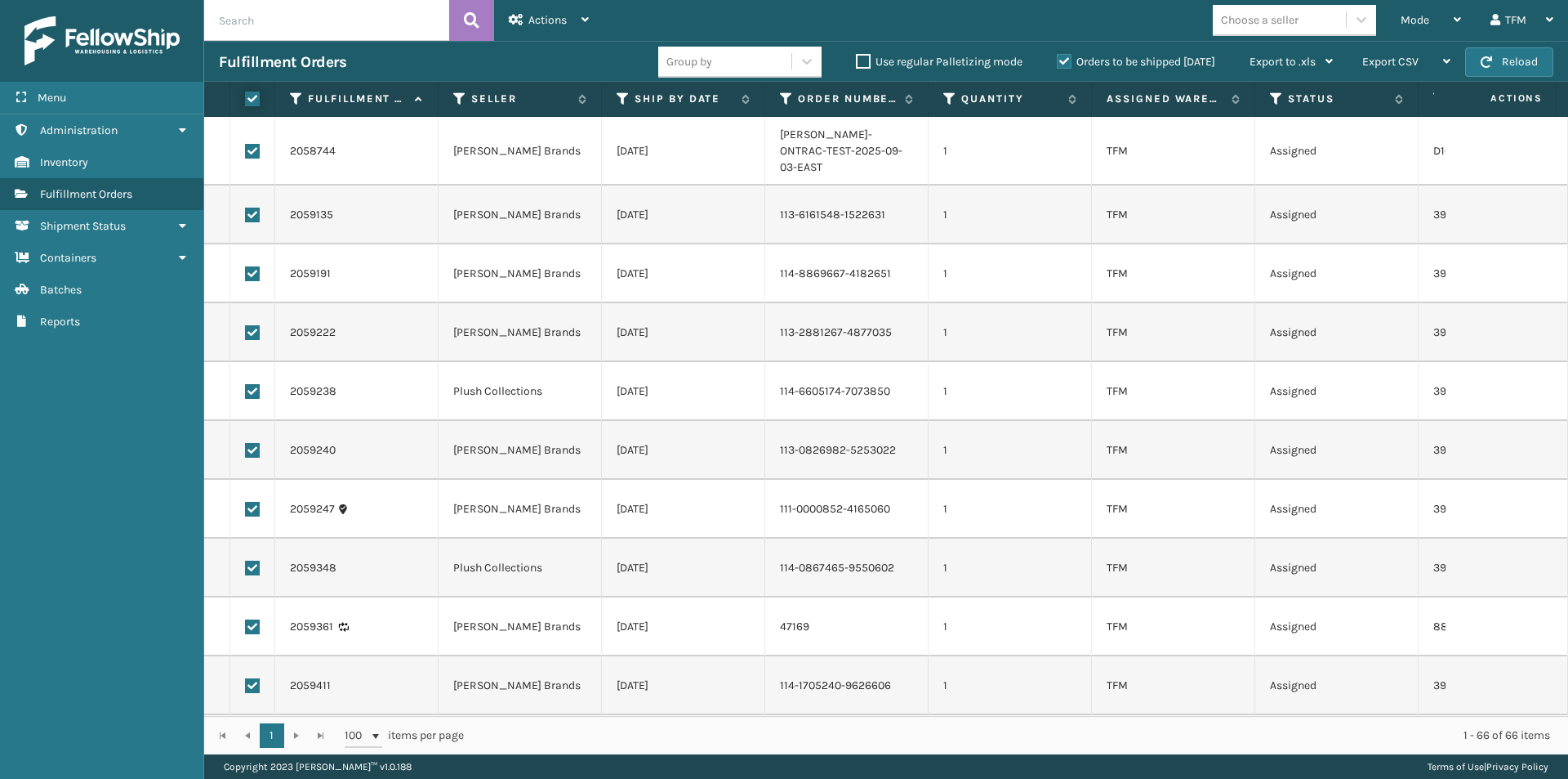
checkbox input "true"
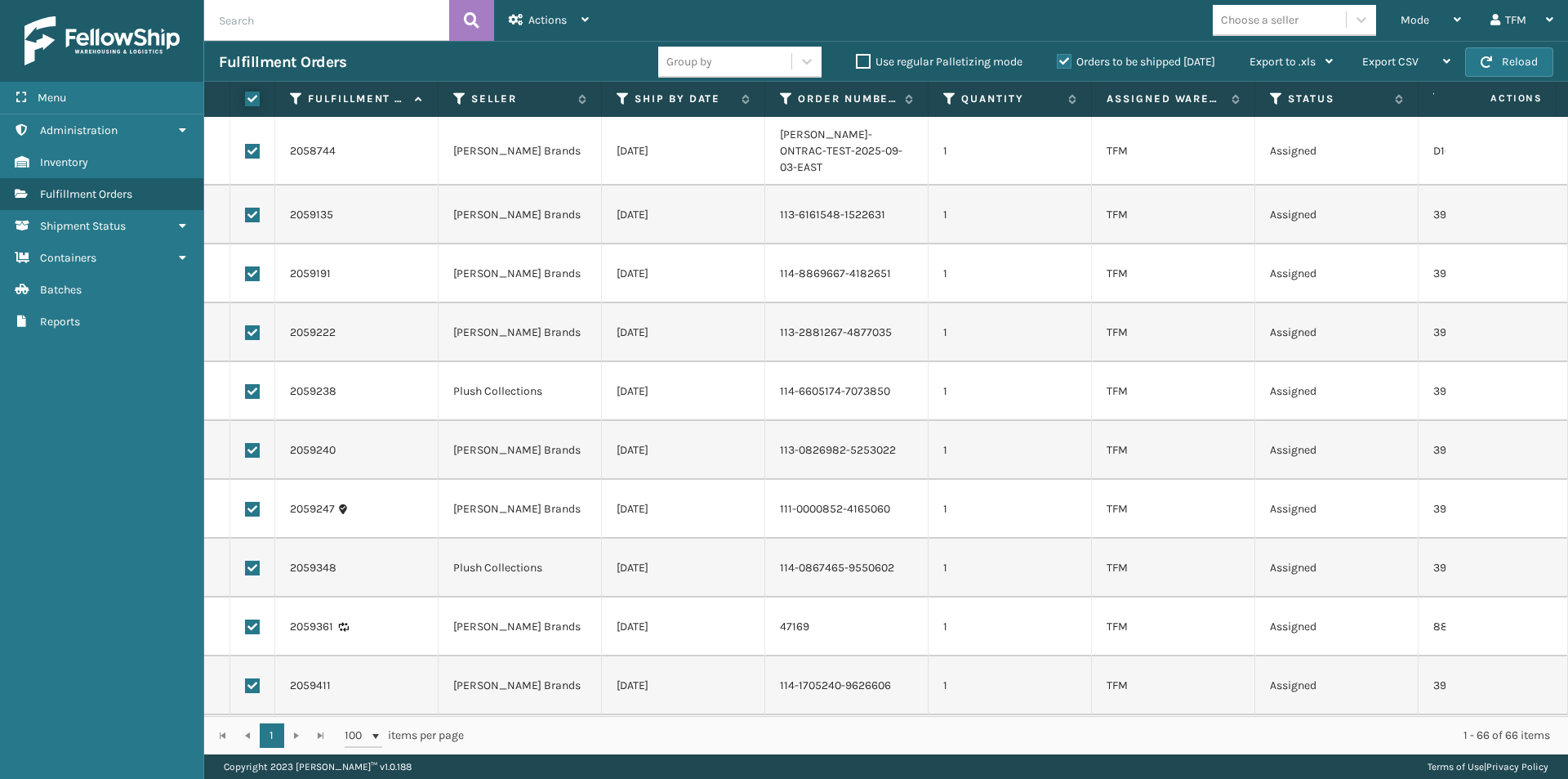
checkbox input "true"
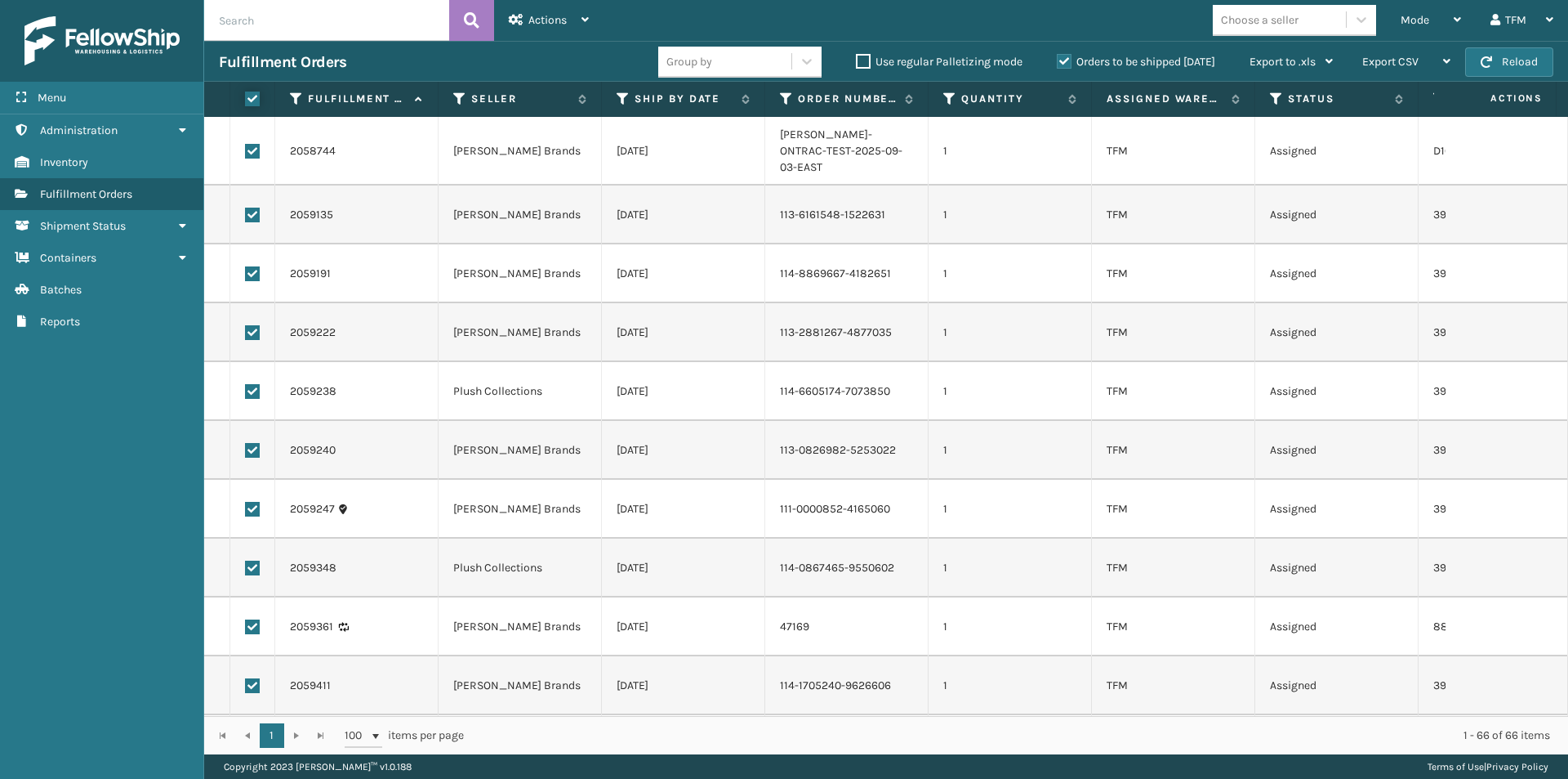
checkbox input "true"
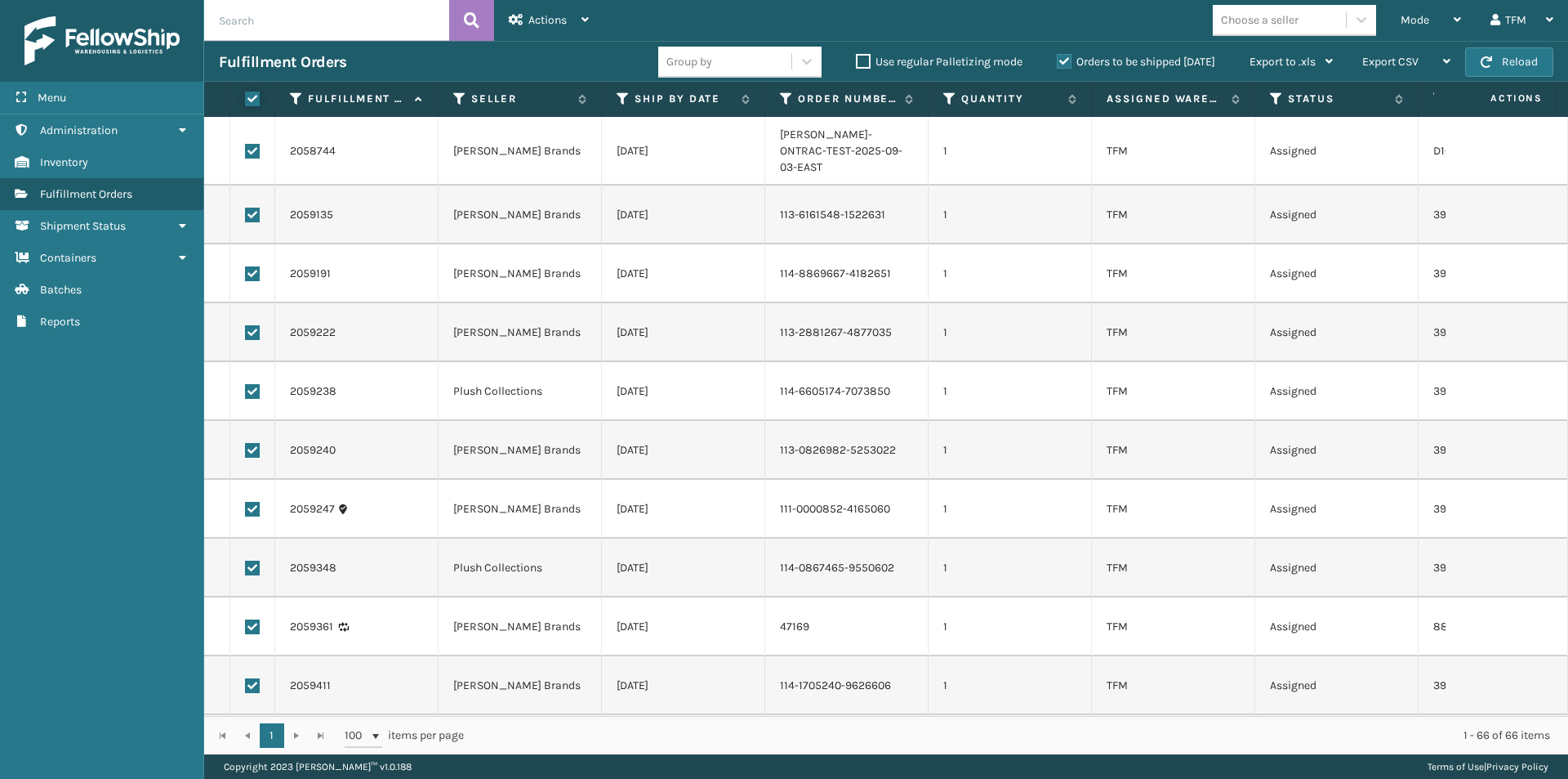
checkbox input "true"
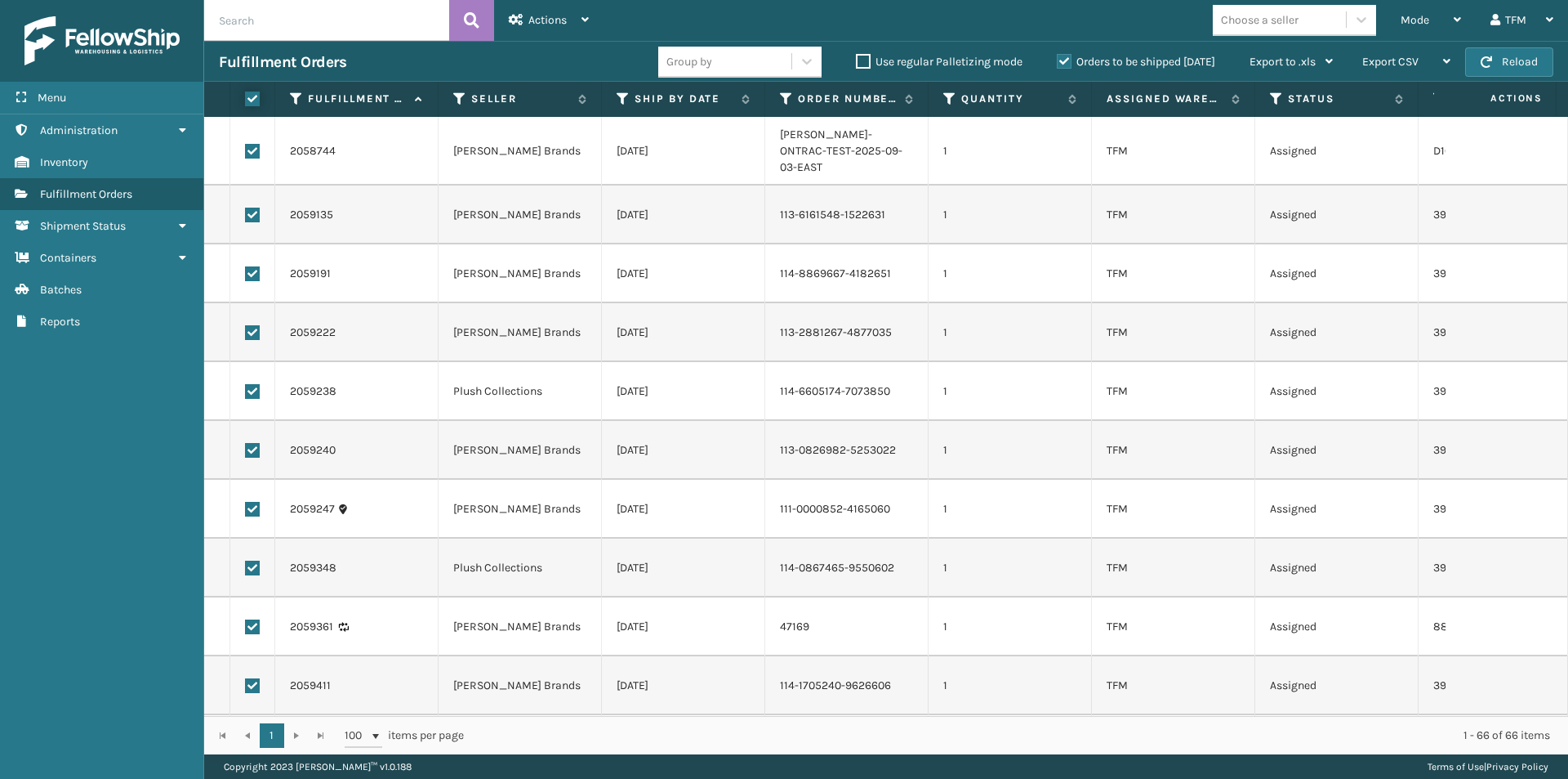
checkbox input "true"
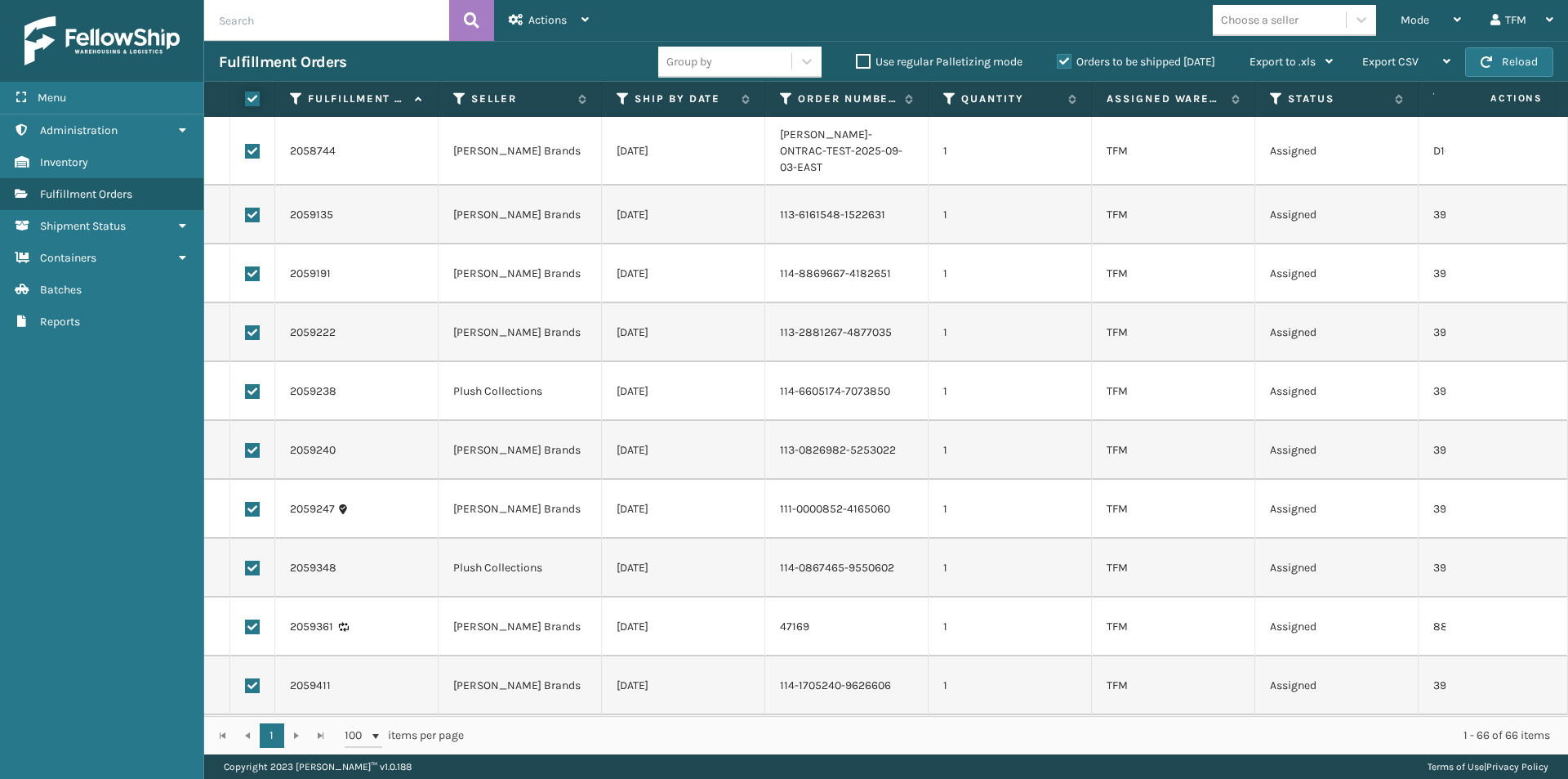
checkbox input "true"
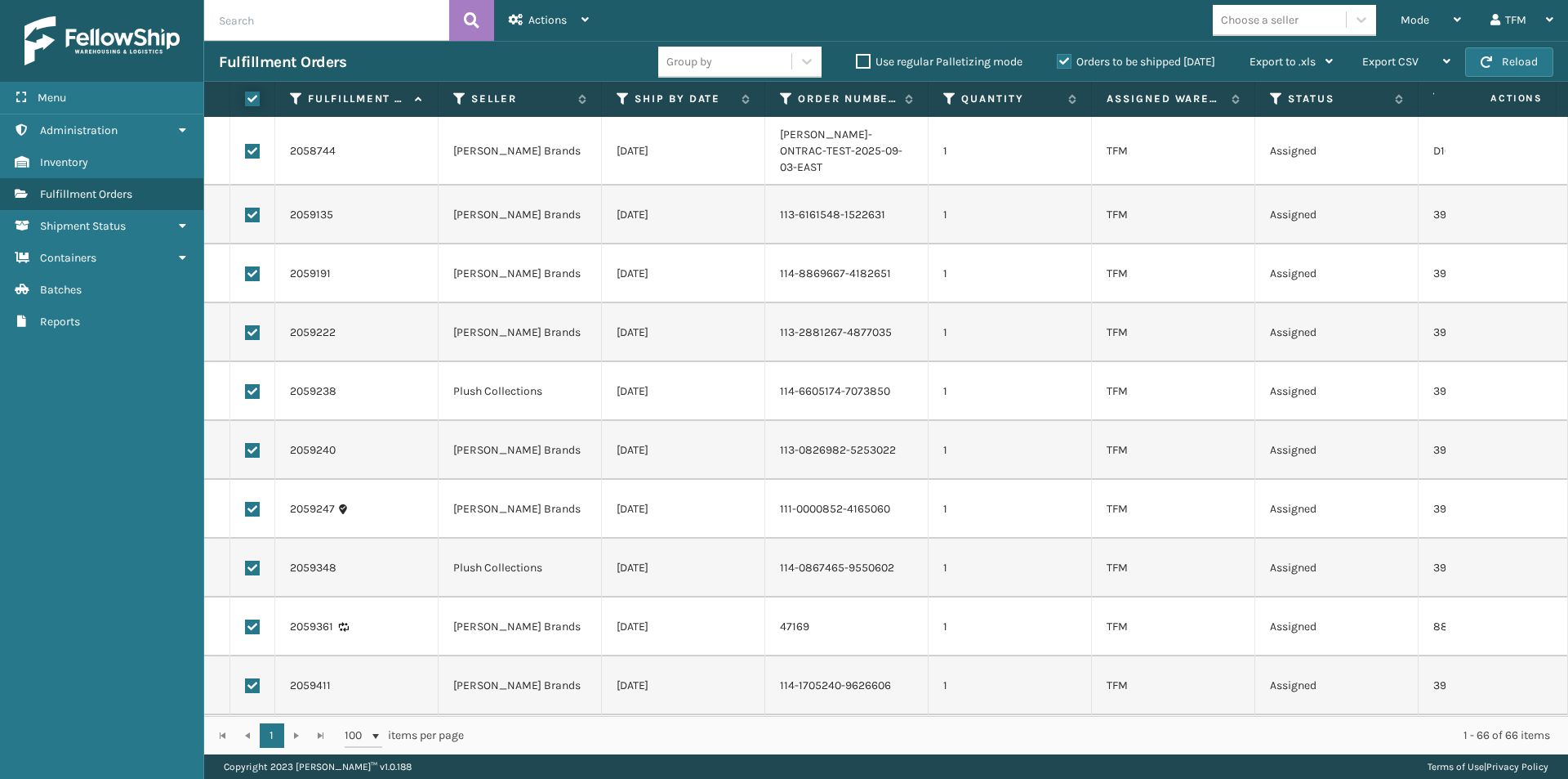
checkbox input "true"
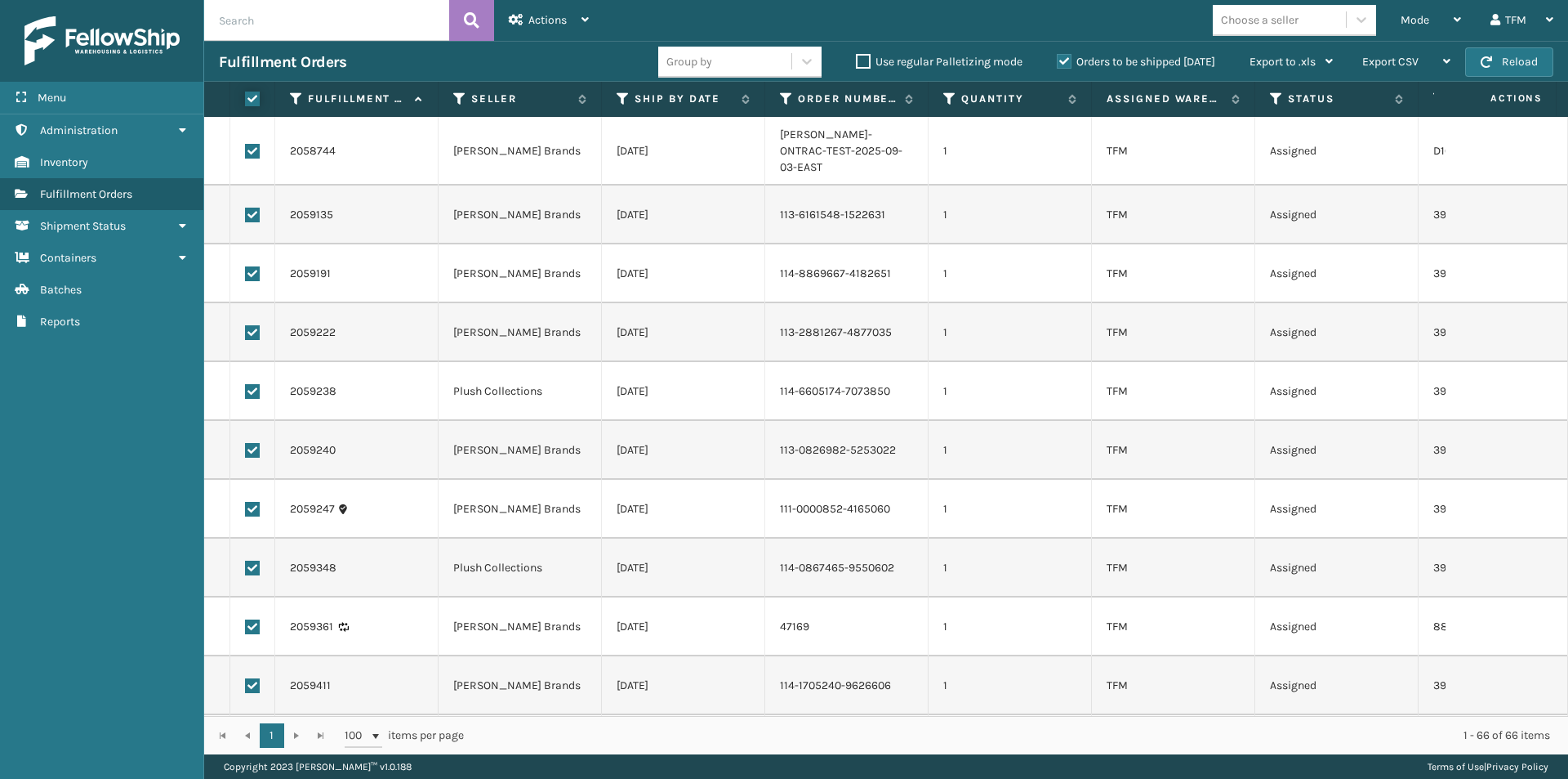
checkbox input "true"
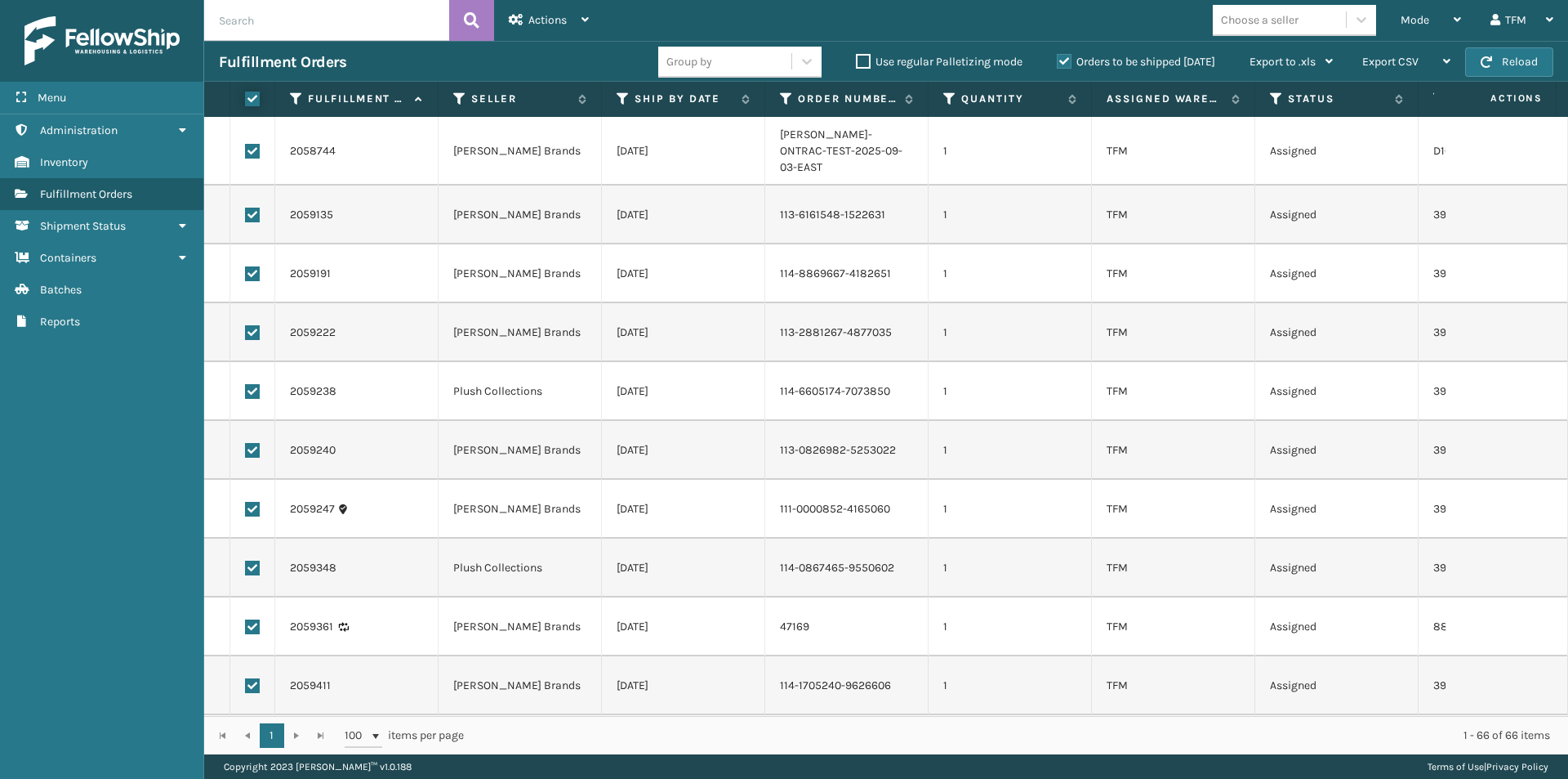
checkbox input "true"
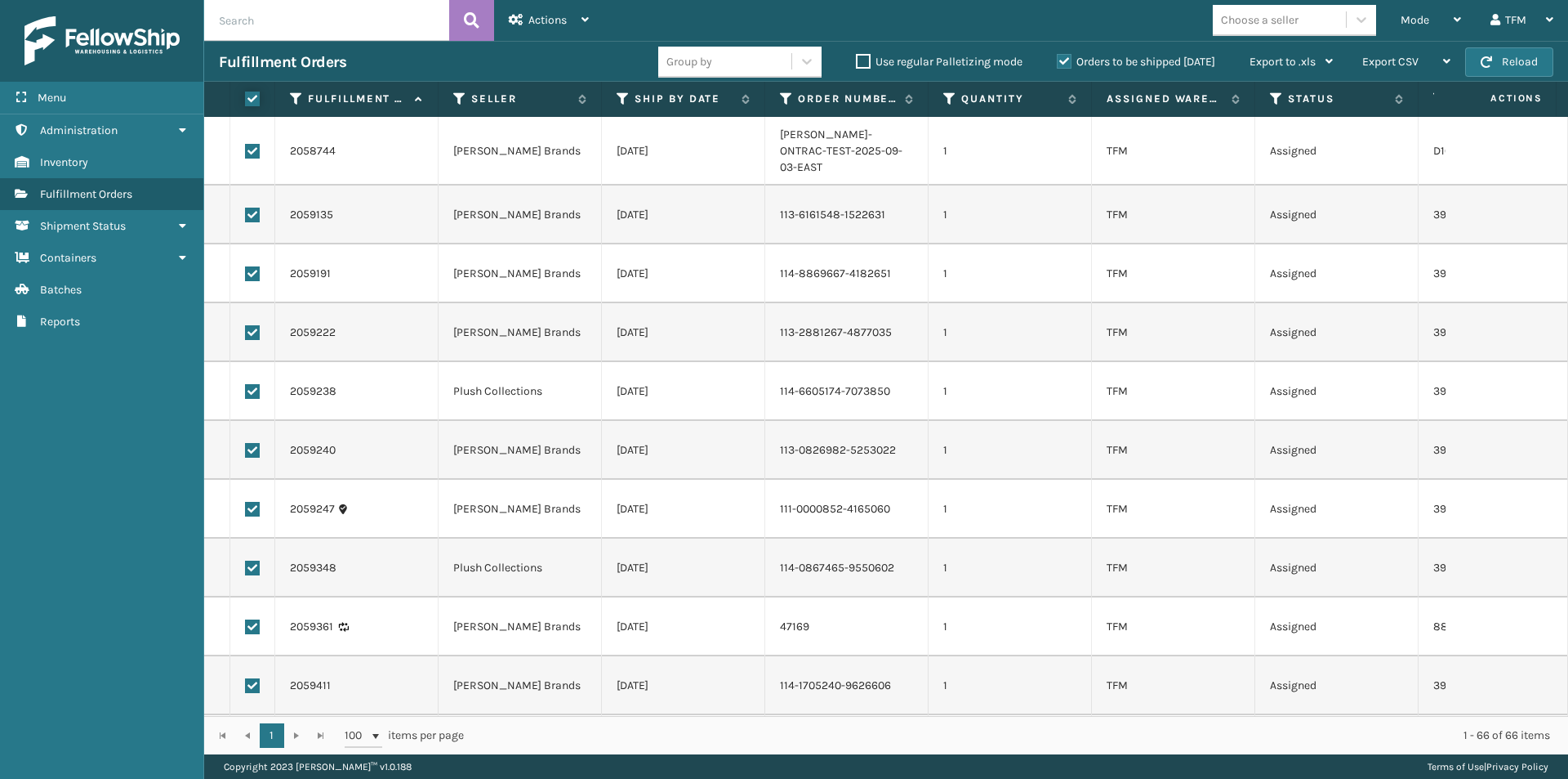
checkbox input "true"
click at [559, 27] on div "Actions" at bounding box center [549, 20] width 80 height 41
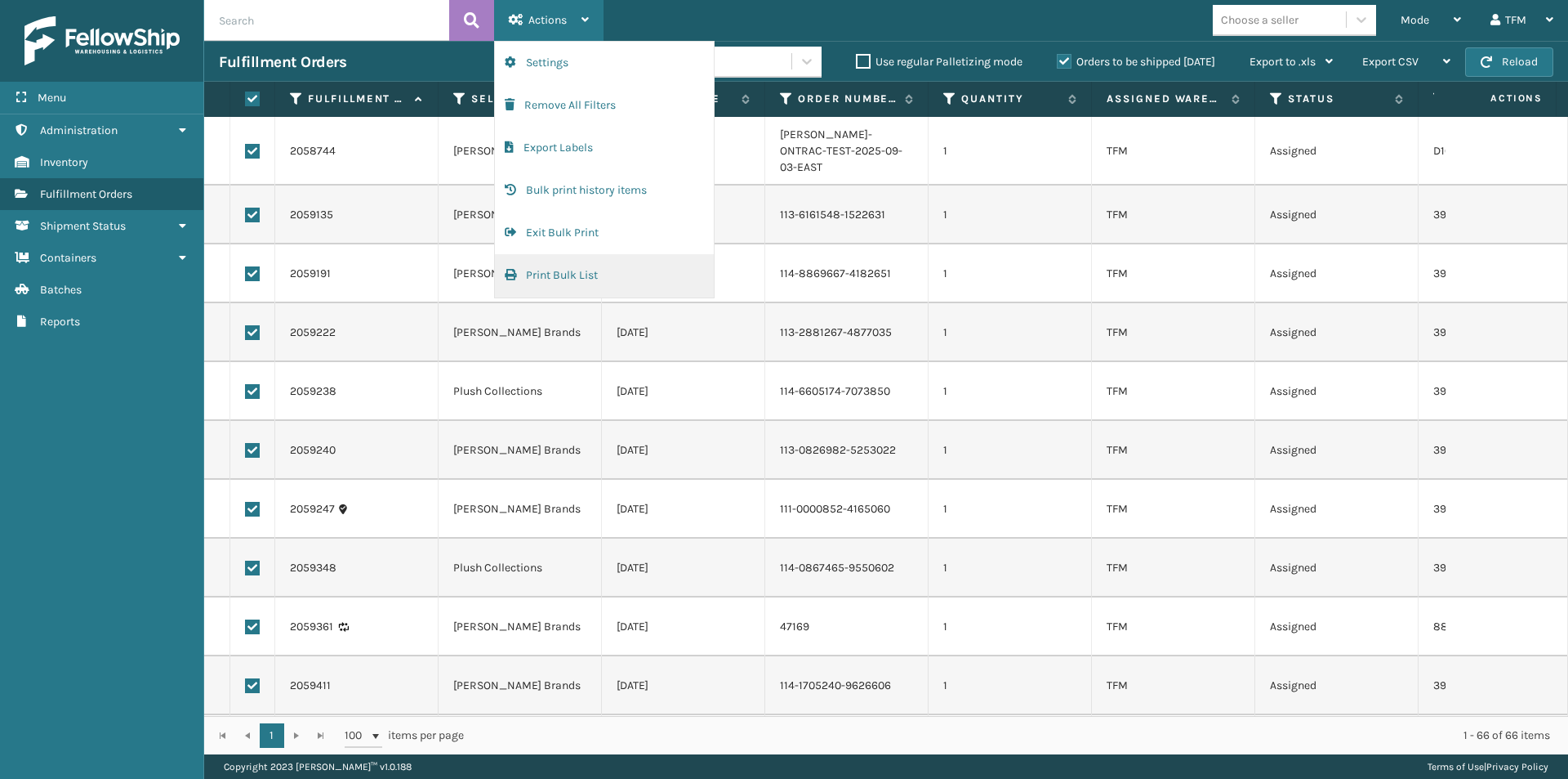
click at [569, 273] on button "Print Bulk List" at bounding box center [605, 275] width 219 height 43
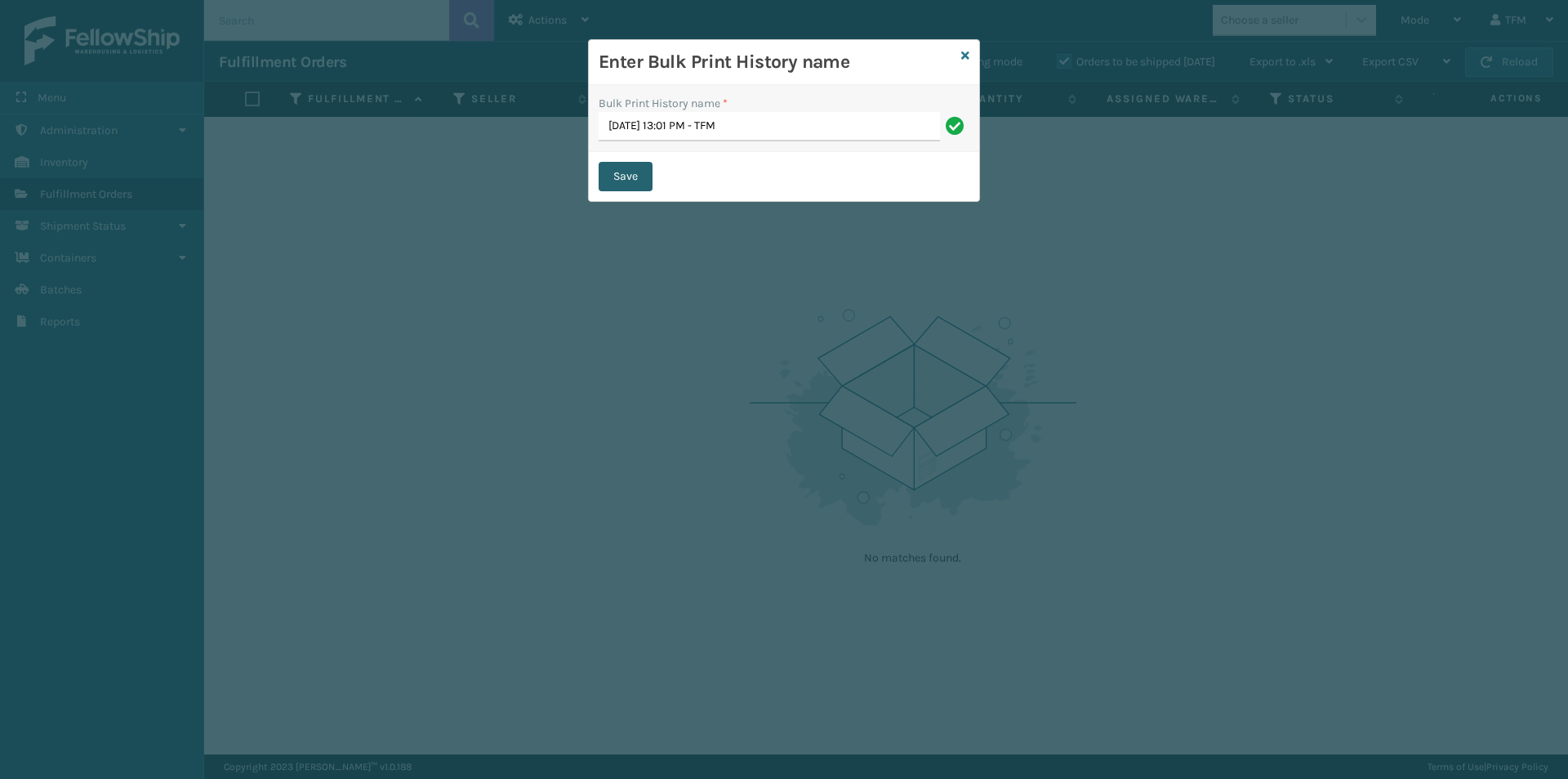
click at [638, 179] on button "Save" at bounding box center [626, 177] width 54 height 29
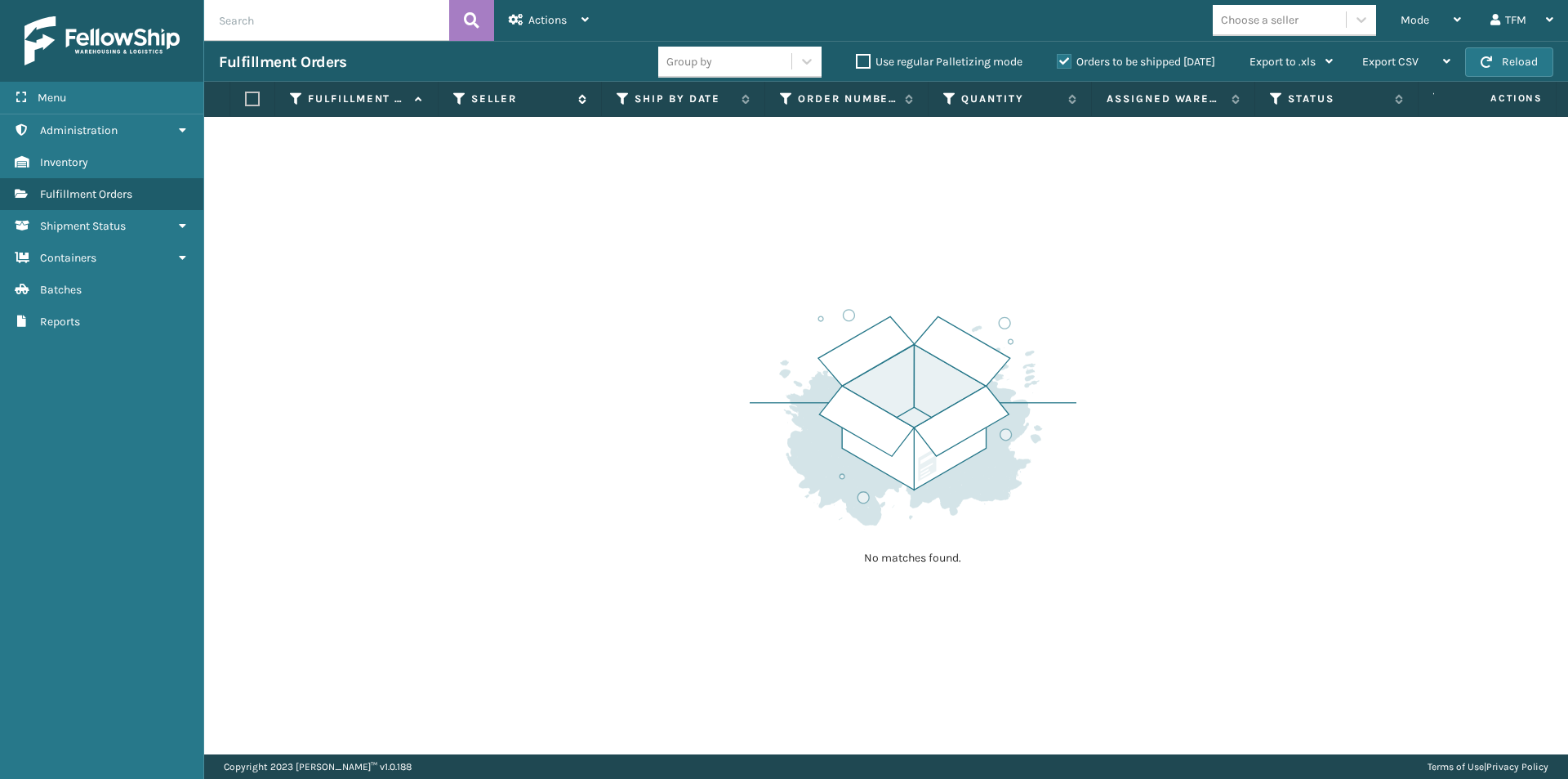
click at [467, 101] on div "Seller" at bounding box center [520, 99] width 133 height 14
click at [460, 101] on icon at bounding box center [460, 99] width 13 height 14
click at [398, 445] on div "No matches found." at bounding box center [886, 436] width 1364 height 638
click at [549, 27] on div "Actions" at bounding box center [549, 20] width 80 height 41
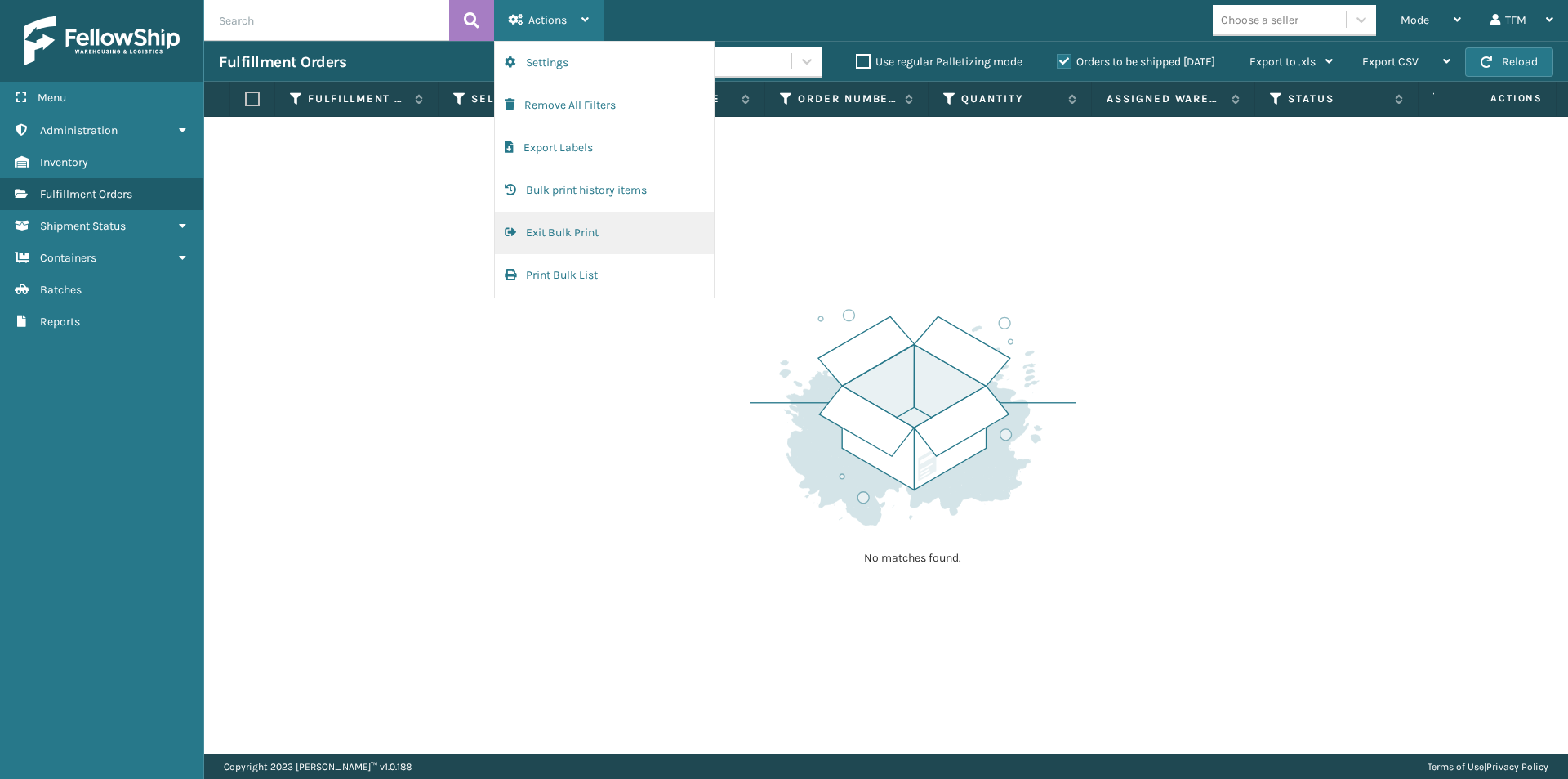
click at [567, 246] on button "Exit Bulk Print" at bounding box center [605, 233] width 219 height 43
